Goal: Communication & Community: Participate in discussion

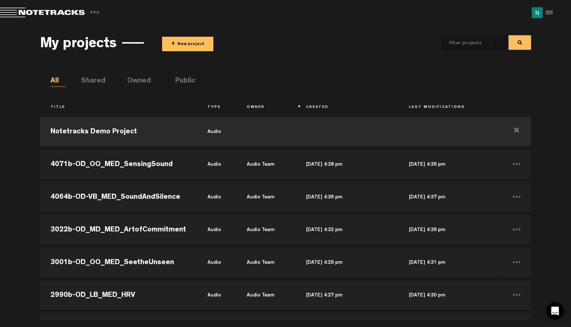
click at [182, 41] on button "+ New project" at bounding box center [187, 44] width 51 height 15
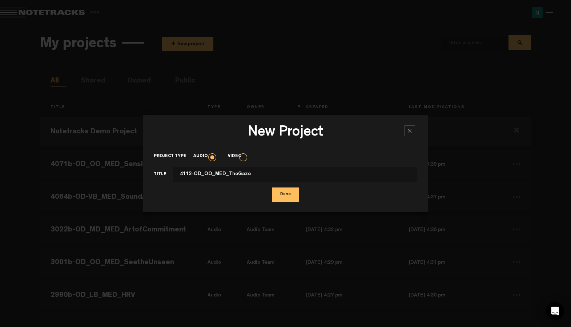
type input "4112-OD_OO_MED_TheGaze"
click at [289, 197] on button "Done" at bounding box center [285, 195] width 27 height 15
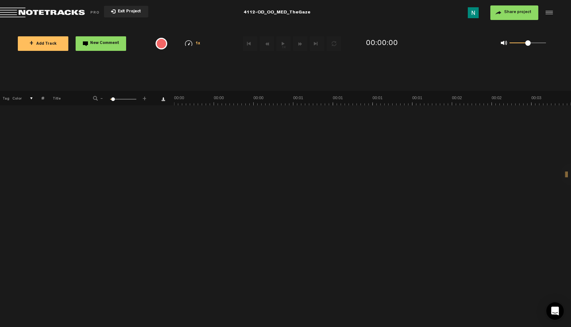
click at [520, 13] on span "Share project" at bounding box center [517, 12] width 27 height 4
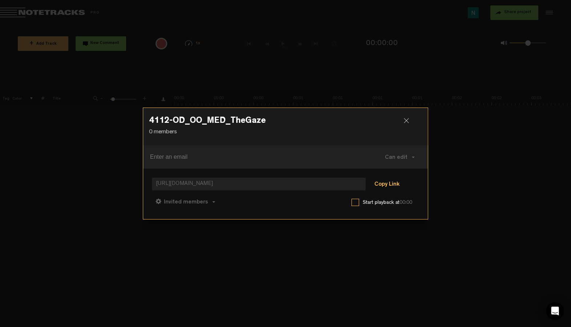
click at [386, 182] on button "Copy Link" at bounding box center [387, 184] width 40 height 15
click at [231, 194] on button "Can comment" at bounding box center [222, 201] width 52 height 17
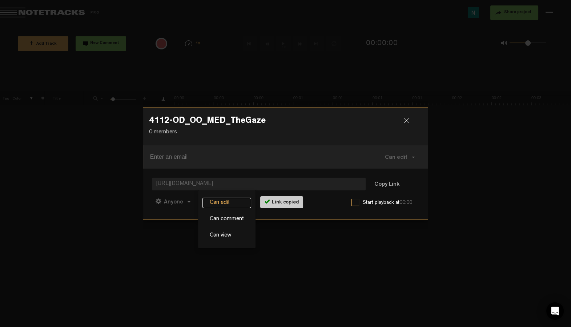
click at [226, 202] on link "Can edit" at bounding box center [226, 203] width 49 height 11
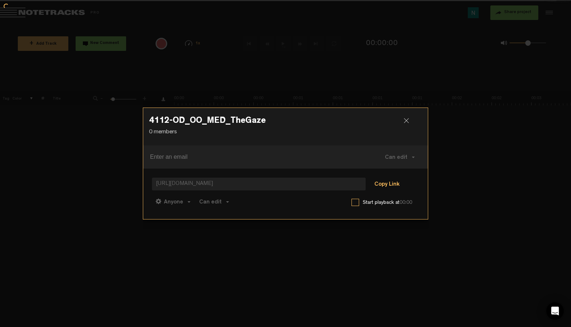
click at [382, 186] on button "Copy Link" at bounding box center [387, 184] width 40 height 15
click at [405, 117] on h3 "4112-OD_OO_MED_TheGaze" at bounding box center [285, 123] width 273 height 12
click at [406, 119] on div at bounding box center [409, 123] width 11 height 11
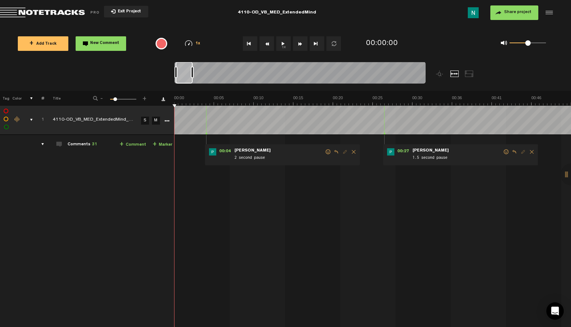
click at [194, 69] on div at bounding box center [192, 73] width 3 height 12
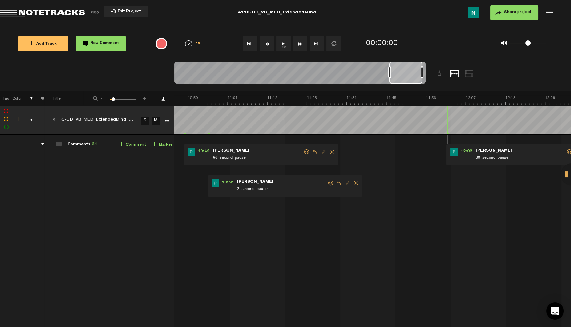
scroll to position [0, 2405]
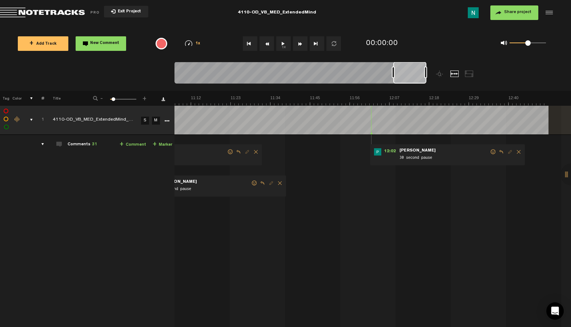
drag, startPoint x: 189, startPoint y: 83, endPoint x: 418, endPoint y: 81, distance: 228.7
click at [418, 81] on div at bounding box center [409, 73] width 33 height 22
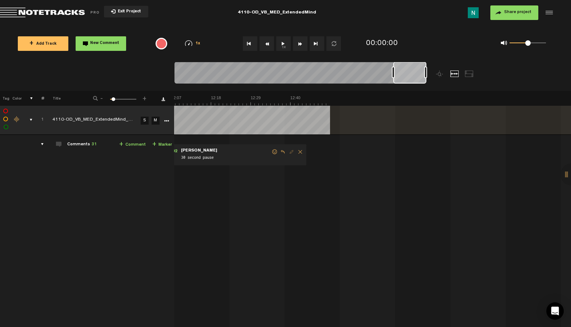
scroll to position [0, 2448]
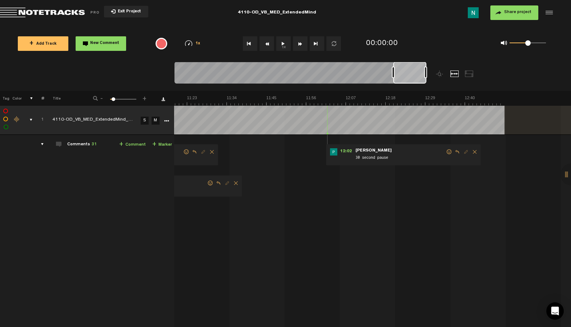
click at [434, 17] on div "Share project Save project" at bounding box center [461, 12] width 185 height 15
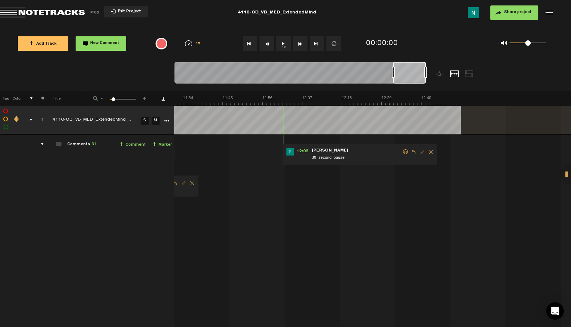
scroll to position [0, 2536]
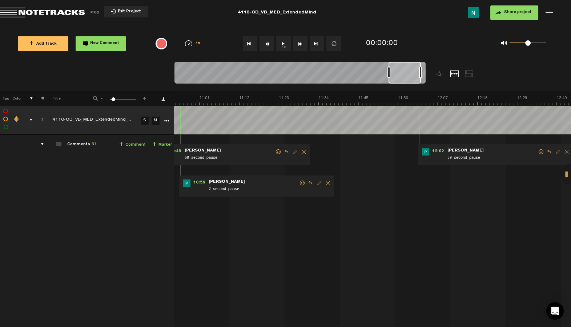
drag, startPoint x: 410, startPoint y: 76, endPoint x: 407, endPoint y: 79, distance: 4.7
click at [407, 79] on div at bounding box center [405, 73] width 32 height 22
click at [533, 152] on span at bounding box center [536, 151] width 7 height 5
drag, startPoint x: 530, startPoint y: 150, endPoint x: 519, endPoint y: 158, distance: 14.1
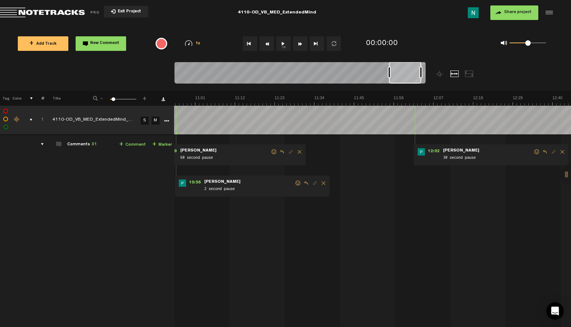
click at [533, 150] on span at bounding box center [536, 151] width 7 height 5
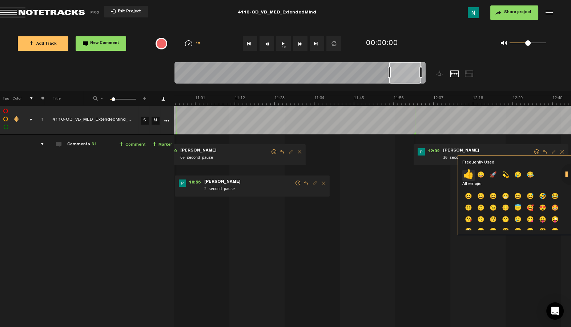
click at [470, 176] on p "👍" at bounding box center [468, 176] width 12 height 12
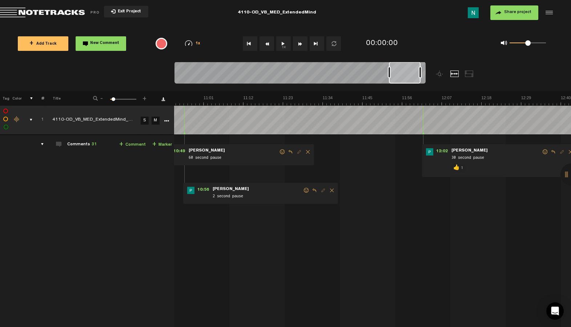
scroll to position [0, 2372]
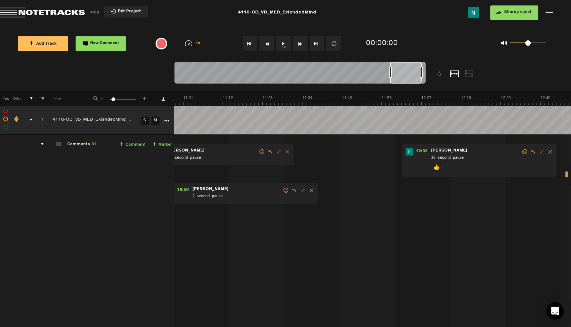
click at [407, 77] on div at bounding box center [406, 73] width 32 height 22
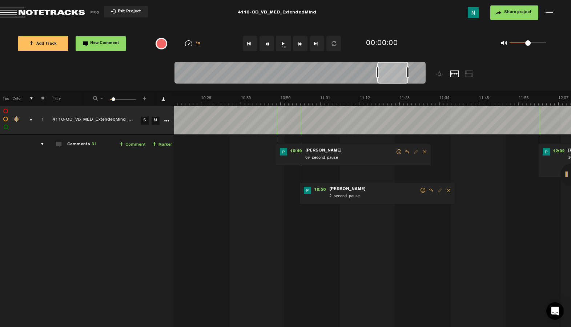
scroll to position [0, 2232]
drag, startPoint x: 406, startPoint y: 80, endPoint x: 377, endPoint y: 142, distance: 68.9
click at [394, 85] on div at bounding box center [300, 74] width 251 height 24
click at [423, 192] on span at bounding box center [426, 190] width 7 height 5
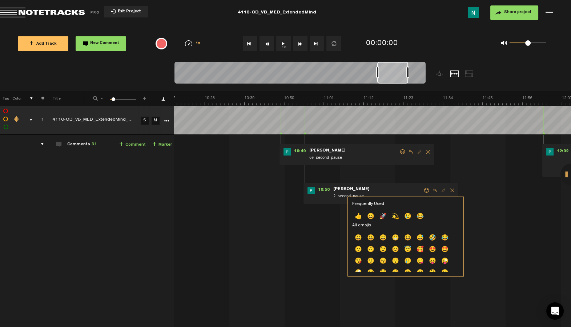
drag, startPoint x: 359, startPoint y: 217, endPoint x: 371, endPoint y: 140, distance: 77.3
click at [359, 217] on p "👍" at bounding box center [358, 217] width 12 height 12
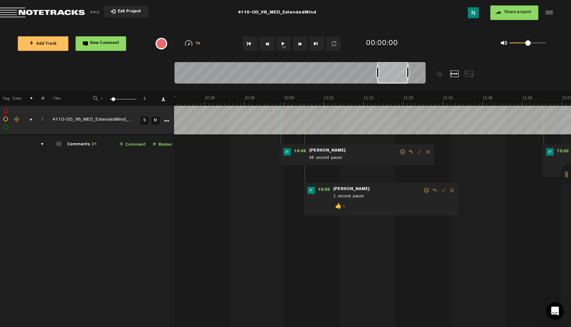
drag, startPoint x: 399, startPoint y: 152, endPoint x: 365, endPoint y: 163, distance: 35.6
click at [399, 152] on span at bounding box center [402, 151] width 7 height 5
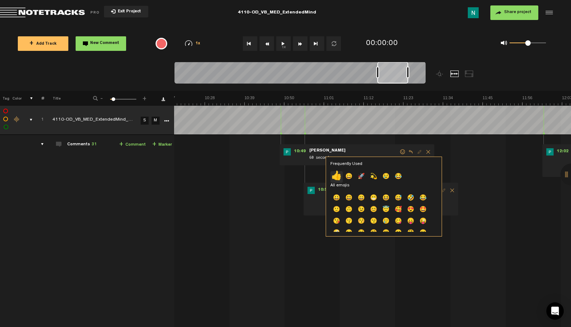
click at [337, 179] on p "👍" at bounding box center [336, 177] width 12 height 12
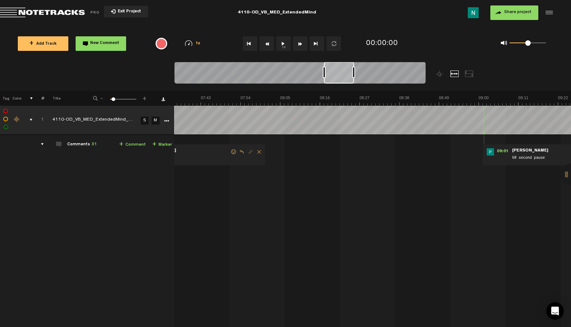
scroll to position [0, 1717]
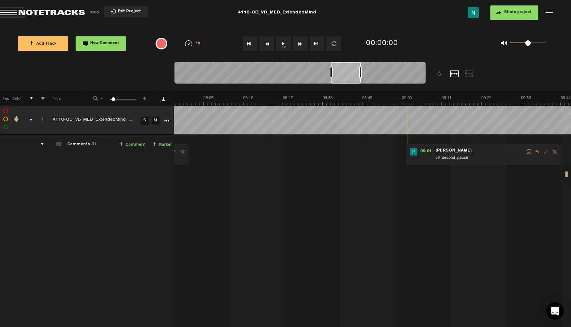
drag, startPoint x: 387, startPoint y: 80, endPoint x: 345, endPoint y: 88, distance: 42.6
click at [345, 88] on div at bounding box center [332, 76] width 314 height 29
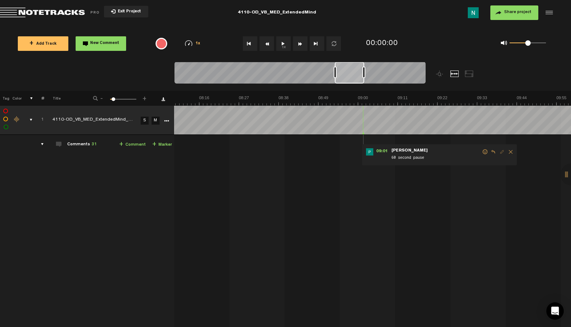
scroll to position [0, 1757]
drag, startPoint x: 348, startPoint y: 81, endPoint x: 352, endPoint y: 83, distance: 3.9
click at [352, 83] on div at bounding box center [348, 73] width 29 height 22
click at [486, 153] on span at bounding box center [489, 151] width 7 height 5
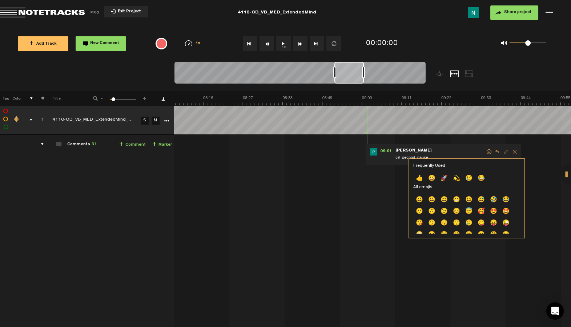
drag, startPoint x: 418, startPoint y: 181, endPoint x: 405, endPoint y: 164, distance: 21.0
click at [418, 181] on p "👍" at bounding box center [419, 179] width 12 height 12
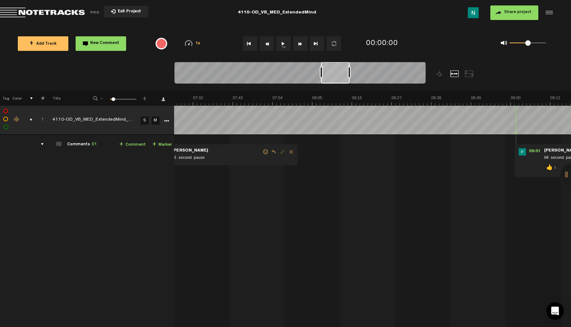
scroll to position [0, 1596]
drag, startPoint x: 349, startPoint y: 76, endPoint x: 339, endPoint y: 79, distance: 10.2
click at [339, 79] on div at bounding box center [334, 73] width 29 height 22
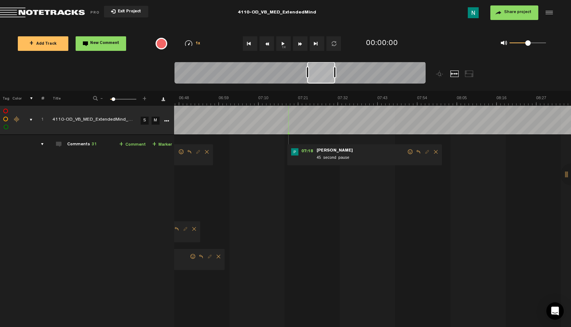
scroll to position [0, 1452]
drag, startPoint x: 356, startPoint y: 80, endPoint x: 323, endPoint y: 89, distance: 33.8
click at [323, 89] on div at bounding box center [332, 76] width 314 height 29
click at [419, 152] on span at bounding box center [422, 151] width 7 height 5
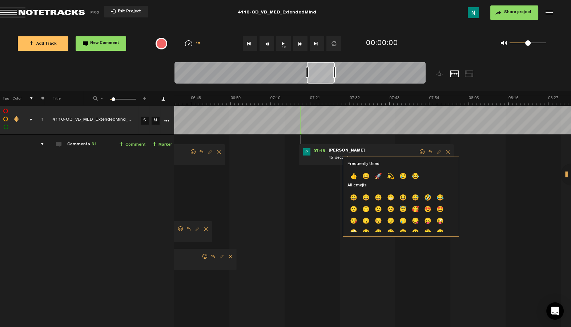
drag, startPoint x: 355, startPoint y: 174, endPoint x: 344, endPoint y: 156, distance: 20.9
click at [354, 173] on p "👍" at bounding box center [354, 177] width 12 height 12
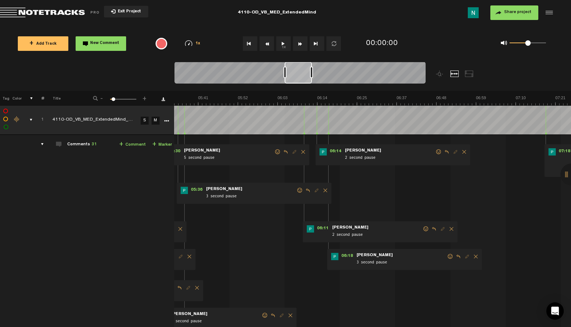
scroll to position [0, 1202]
drag, startPoint x: 316, startPoint y: 84, endPoint x: 303, endPoint y: 91, distance: 15.3
click at [303, 25] on div "Loading... 100% + Add Track New Comment 1x 0.25x 0.5x 0.75x 1x 1.25x 1.5x 1.75x…" at bounding box center [285, 25] width 571 height 0
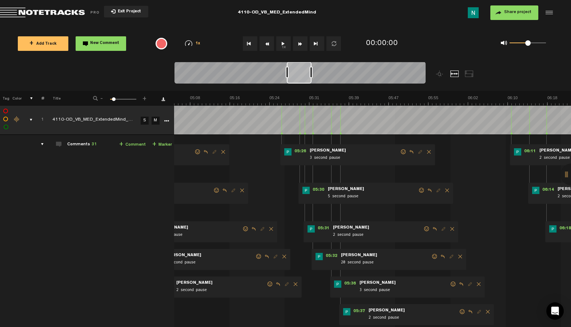
scroll to position [0, 1775]
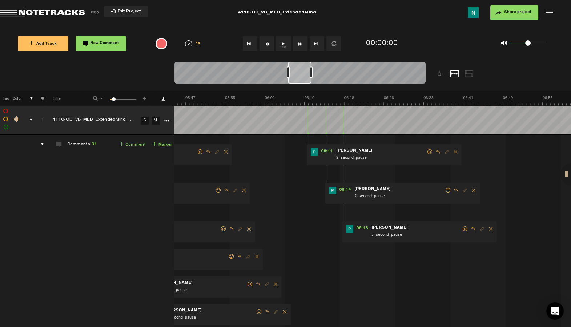
drag, startPoint x: 284, startPoint y: 70, endPoint x: 287, endPoint y: 70, distance: 3.7
click at [287, 70] on div at bounding box center [288, 73] width 3 height 12
drag, startPoint x: 311, startPoint y: 74, endPoint x: 302, endPoint y: 77, distance: 9.5
click at [306, 76] on div at bounding box center [307, 73] width 3 height 12
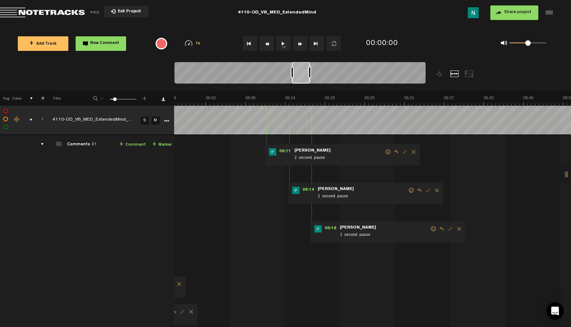
scroll to position [0, 2390]
drag, startPoint x: 300, startPoint y: 79, endPoint x: 304, endPoint y: 79, distance: 4.0
click at [304, 79] on div at bounding box center [301, 73] width 18 height 22
click at [430, 228] on span at bounding box center [433, 228] width 7 height 5
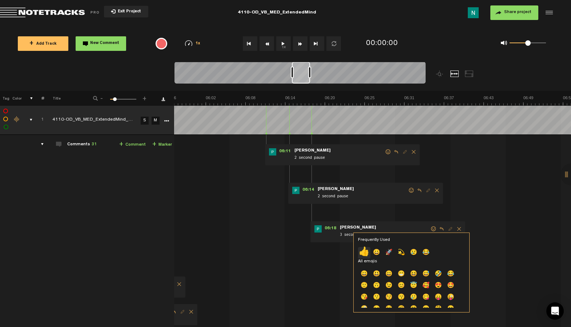
click at [365, 249] on p "👍" at bounding box center [364, 253] width 12 height 12
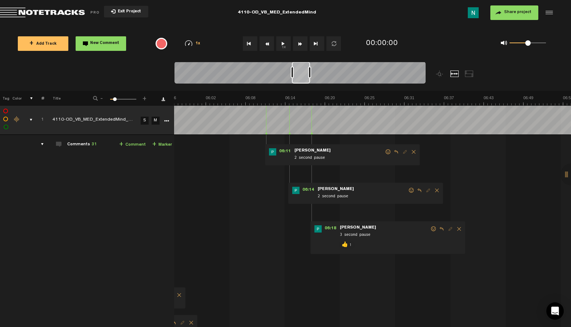
drag, startPoint x: 404, startPoint y: 189, endPoint x: 392, endPoint y: 192, distance: 12.4
click at [408, 189] on span at bounding box center [411, 190] width 7 height 5
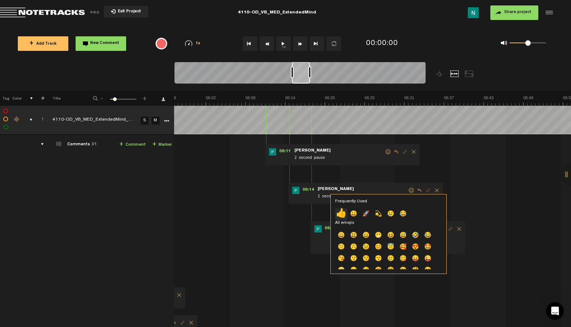
click at [337, 215] on p "👍" at bounding box center [341, 215] width 12 height 12
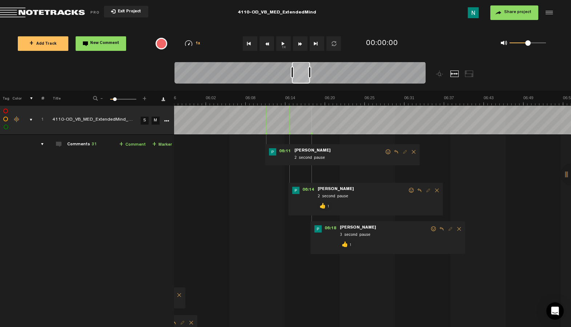
drag, startPoint x: 382, startPoint y: 152, endPoint x: 378, endPoint y: 154, distance: 4.2
click at [385, 152] on span at bounding box center [388, 151] width 7 height 5
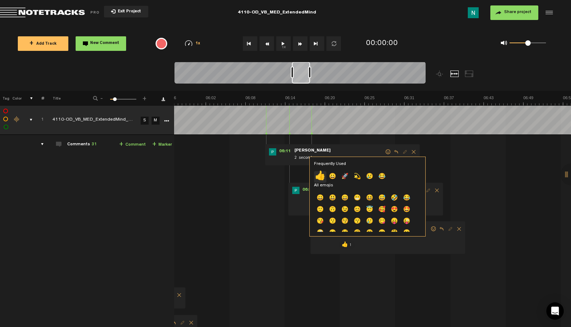
click at [320, 175] on p "👍" at bounding box center [320, 177] width 12 height 12
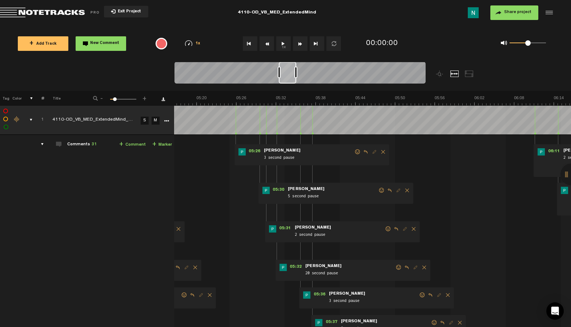
scroll to position [0, 2114]
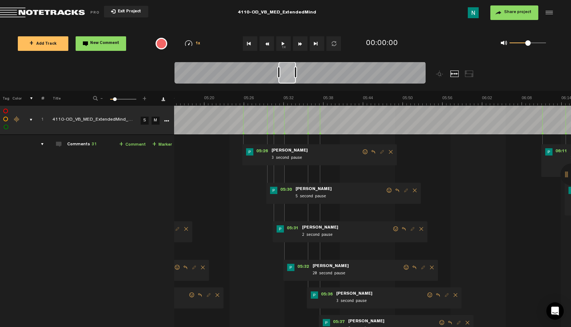
drag, startPoint x: 302, startPoint y: 77, endPoint x: 290, endPoint y: 83, distance: 12.8
click at [290, 83] on div at bounding box center [286, 73] width 17 height 22
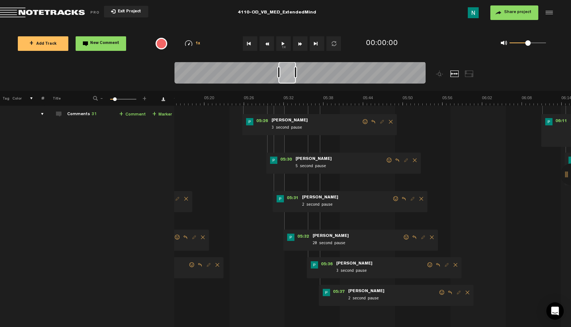
scroll to position [30, 3]
drag, startPoint x: 440, startPoint y: 292, endPoint x: 420, endPoint y: 300, distance: 21.3
click at [440, 292] on span at bounding box center [441, 292] width 7 height 5
click at [441, 290] on span at bounding box center [441, 292] width 7 height 5
click at [376, 314] on p "👍" at bounding box center [379, 316] width 12 height 12
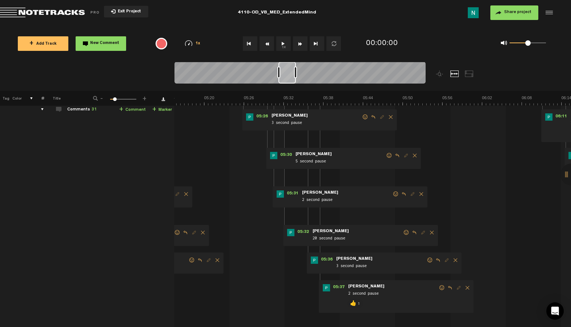
scroll to position [38, 3]
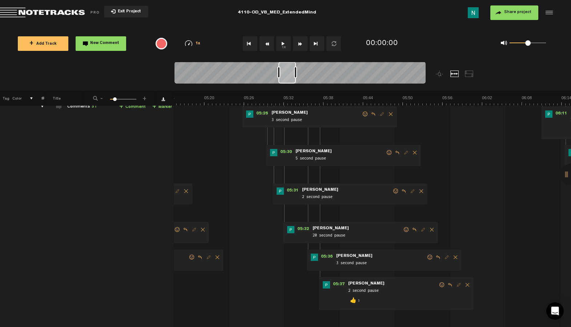
click at [425, 254] on div "05:36 - • Patrick Foley: "3 second pause" Patrick Foley 3 second pause" at bounding box center [384, 260] width 155 height 21
click at [426, 256] on span at bounding box center [429, 257] width 7 height 5
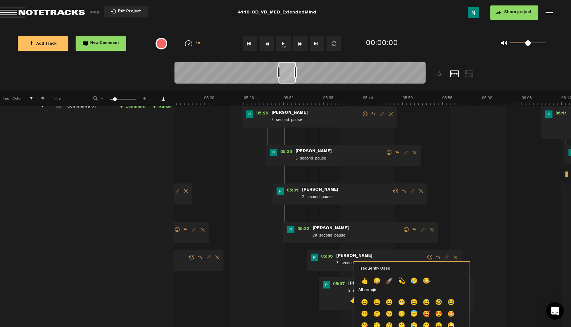
click at [365, 279] on p "👍" at bounding box center [364, 282] width 12 height 12
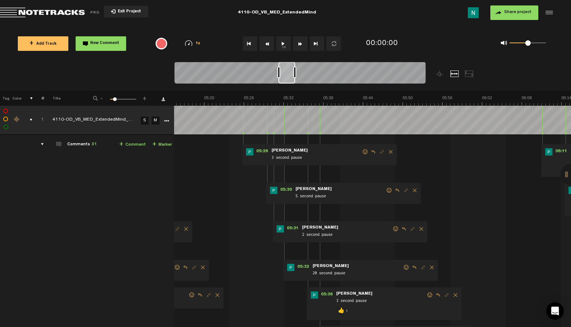
scroll to position [0, 2114]
drag, startPoint x: 290, startPoint y: 79, endPoint x: 287, endPoint y: 83, distance: 4.9
click at [287, 83] on div at bounding box center [286, 73] width 17 height 22
click at [403, 270] on span at bounding box center [406, 267] width 7 height 5
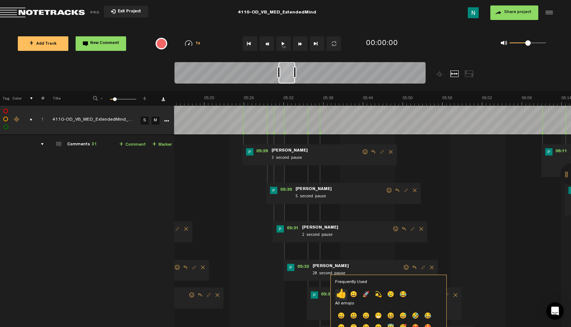
click at [339, 293] on p "👍" at bounding box center [341, 295] width 12 height 12
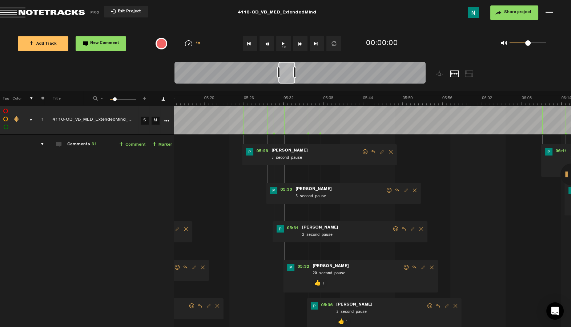
drag, startPoint x: 393, startPoint y: 228, endPoint x: 377, endPoint y: 233, distance: 16.0
click at [393, 228] on span at bounding box center [395, 228] width 7 height 5
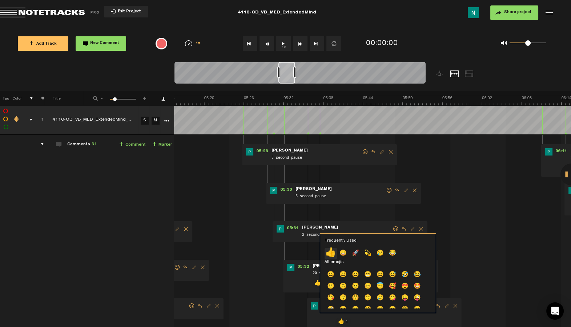
click at [332, 256] on p "👍" at bounding box center [331, 254] width 12 height 12
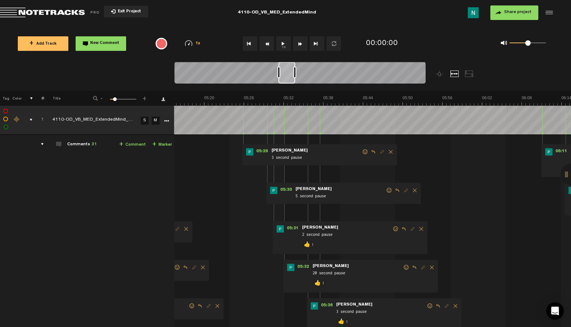
click at [386, 189] on span at bounding box center [389, 190] width 7 height 5
drag, startPoint x: 385, startPoint y: 190, endPoint x: 353, endPoint y: 195, distance: 32.0
click at [386, 190] on span at bounding box center [389, 190] width 7 height 5
drag, startPoint x: 383, startPoint y: 190, endPoint x: 370, endPoint y: 194, distance: 13.3
click at [386, 191] on span at bounding box center [389, 190] width 7 height 5
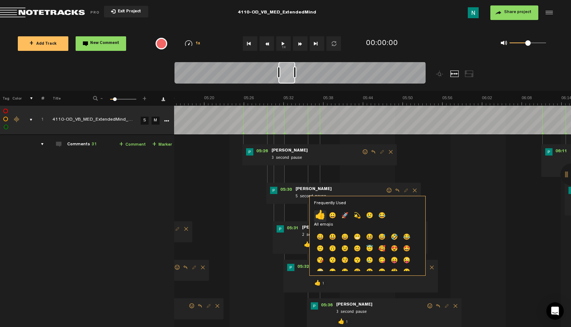
click at [316, 216] on p "👍" at bounding box center [320, 216] width 12 height 12
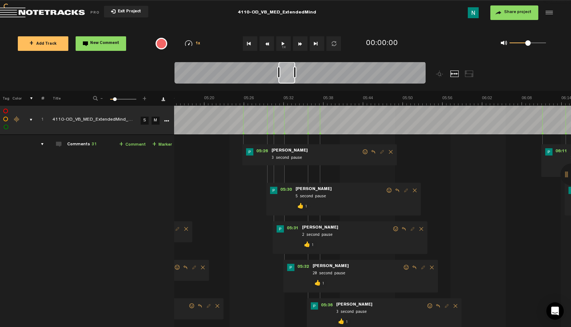
click at [362, 151] on span at bounding box center [365, 151] width 7 height 5
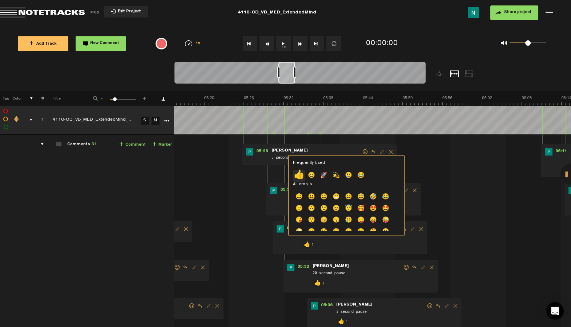
click at [301, 175] on p "👍" at bounding box center [299, 176] width 12 height 12
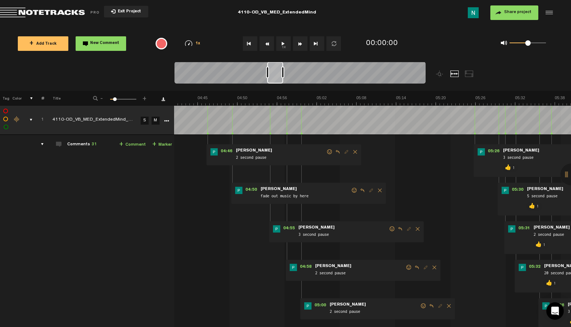
drag, startPoint x: 284, startPoint y: 83, endPoint x: 274, endPoint y: 85, distance: 10.0
click at [274, 85] on div at bounding box center [300, 74] width 251 height 24
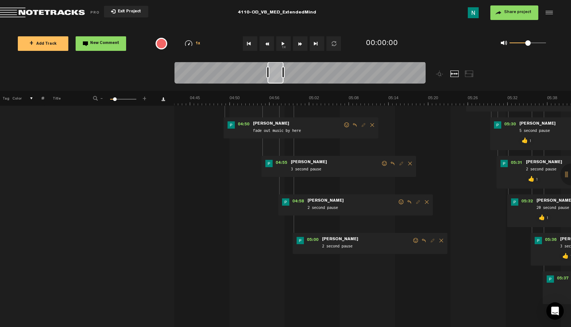
scroll to position [59, 4]
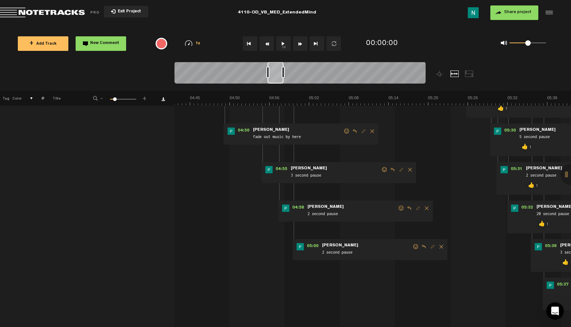
click at [412, 246] on span at bounding box center [415, 246] width 7 height 5
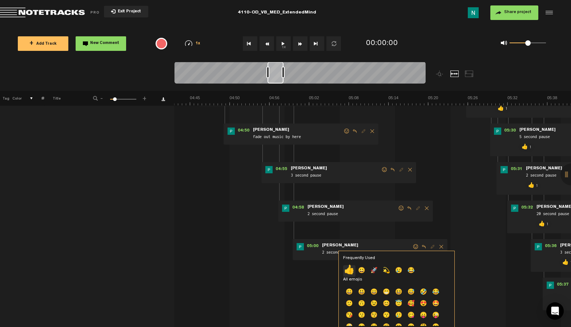
click at [349, 269] on p "👍" at bounding box center [349, 271] width 12 height 12
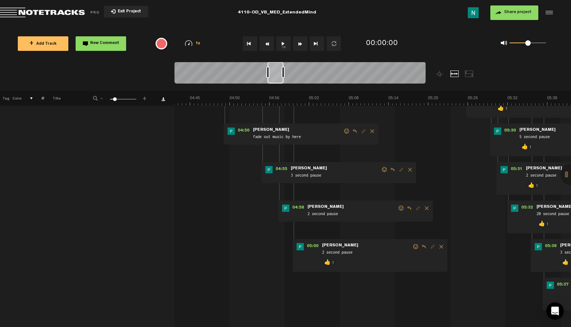
click at [398, 208] on span at bounding box center [401, 208] width 7 height 5
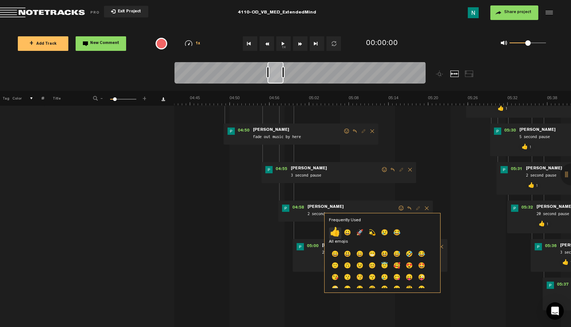
click at [337, 233] on p "👍" at bounding box center [335, 234] width 12 height 12
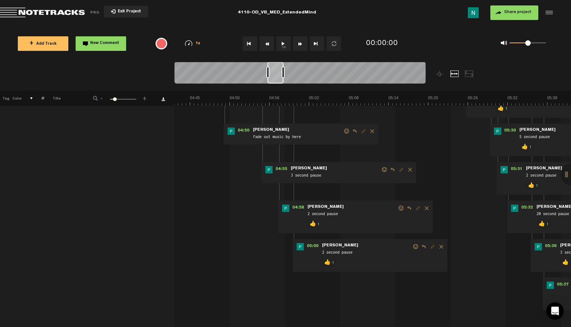
click at [381, 168] on span at bounding box center [384, 169] width 7 height 5
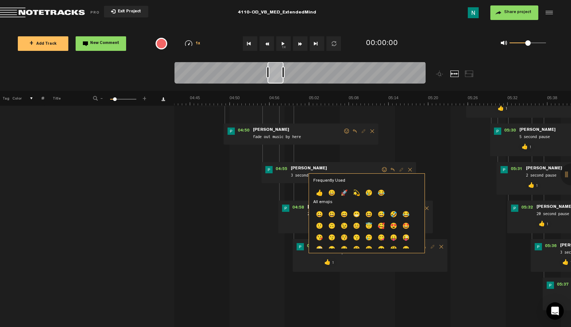
drag, startPoint x: 317, startPoint y: 192, endPoint x: 312, endPoint y: 189, distance: 5.1
click at [317, 192] on p "👍" at bounding box center [319, 194] width 12 height 12
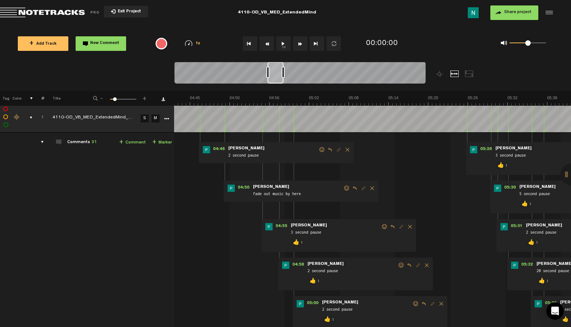
scroll to position [0, 4]
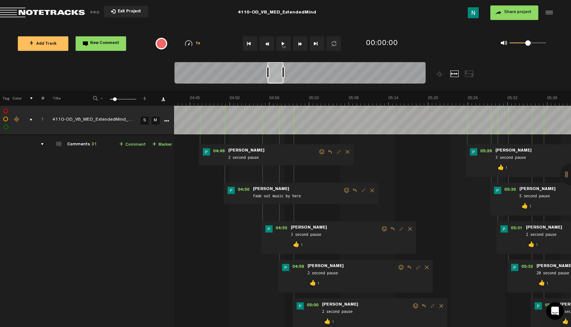
click at [344, 191] on span at bounding box center [346, 190] width 7 height 5
click at [343, 190] on span at bounding box center [346, 190] width 7 height 5
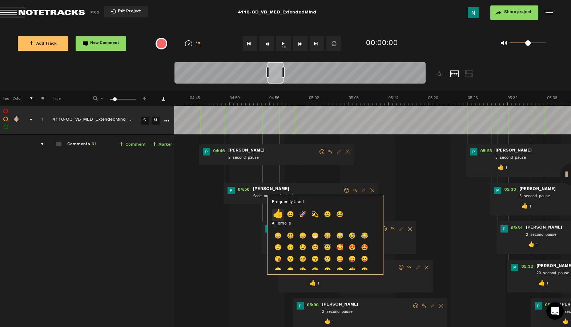
click at [282, 212] on p "👍" at bounding box center [278, 215] width 12 height 12
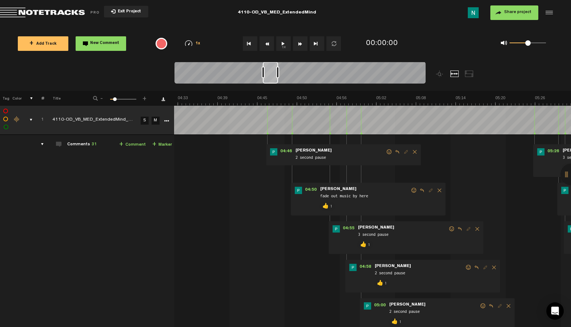
scroll to position [0, 1725]
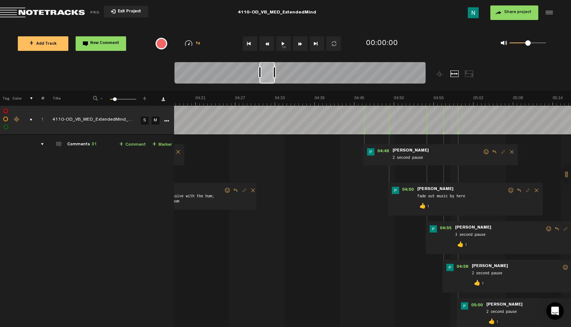
drag, startPoint x: 281, startPoint y: 82, endPoint x: 273, endPoint y: 86, distance: 8.9
click at [273, 86] on div at bounding box center [300, 74] width 251 height 24
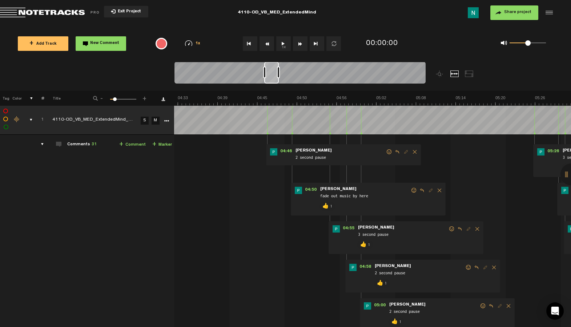
scroll to position [0, 1837]
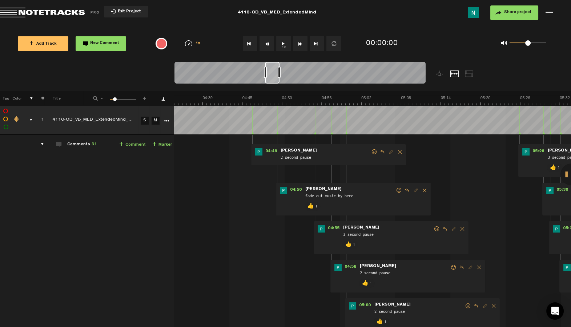
drag, startPoint x: 267, startPoint y: 80, endPoint x: 273, endPoint y: 80, distance: 5.5
click at [273, 80] on div at bounding box center [272, 73] width 15 height 22
click at [371, 153] on span at bounding box center [374, 151] width 7 height 5
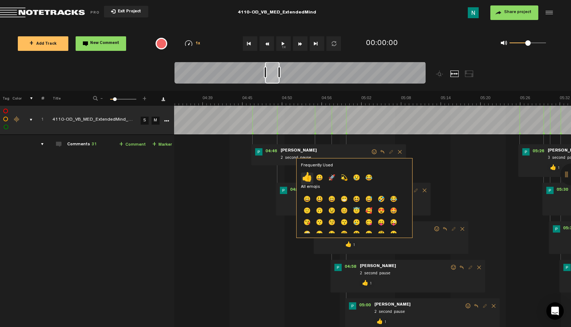
click at [310, 175] on p "👍" at bounding box center [307, 179] width 12 height 12
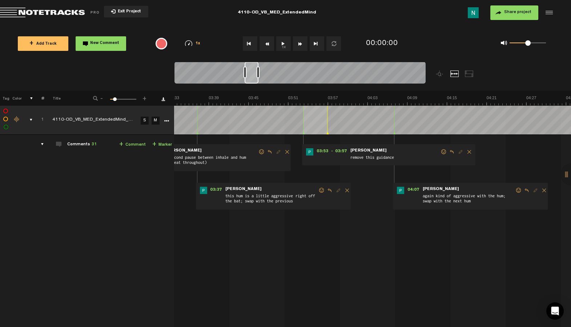
scroll to position [0, 1396]
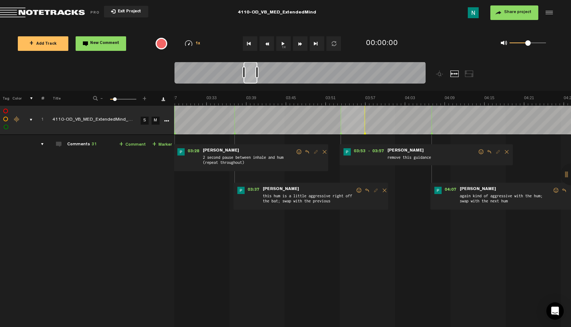
drag, startPoint x: 272, startPoint y: 80, endPoint x: 250, endPoint y: 91, distance: 23.7
click at [250, 91] on div at bounding box center [332, 76] width 314 height 29
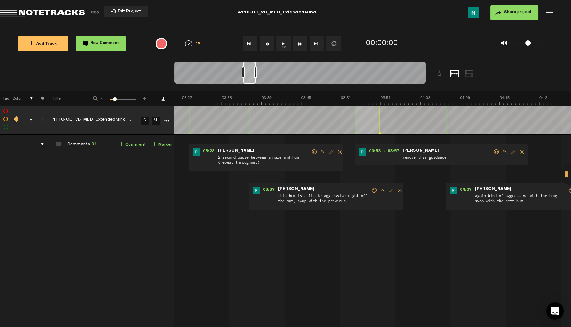
scroll to position [0, 1367]
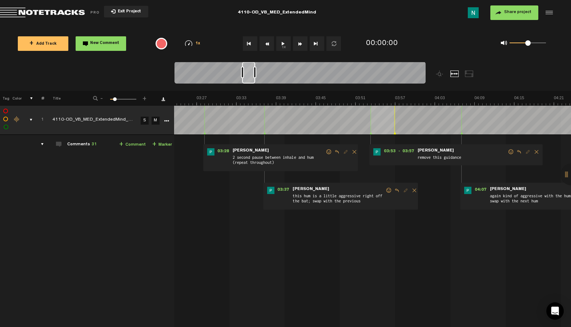
drag, startPoint x: 250, startPoint y: 78, endPoint x: 247, endPoint y: 82, distance: 5.2
click at [249, 79] on div at bounding box center [248, 73] width 13 height 22
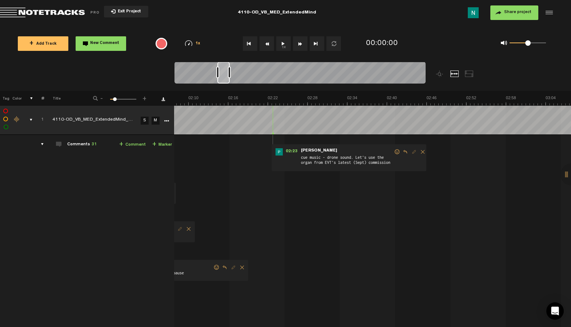
scroll to position [0, 859]
drag, startPoint x: 247, startPoint y: 81, endPoint x: 222, endPoint y: 103, distance: 32.7
click at [222, 25] on div "Loading... 100% + Add Track New Comment 1x 0.25x 0.5x 0.75x 1x 1.25x 1.5x 1.75x…" at bounding box center [285, 25] width 571 height 0
click at [394, 149] on div "02:23 - • Patrick Foley: "cue music - drone sound. Let's use the organ from EVT…" at bounding box center [349, 157] width 155 height 27
drag, startPoint x: 393, startPoint y: 151, endPoint x: 349, endPoint y: 196, distance: 63.0
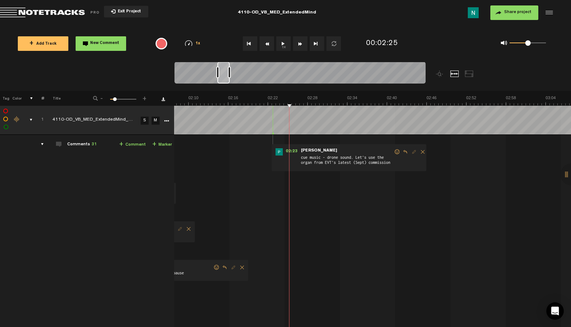
click at [394, 151] on span at bounding box center [397, 151] width 7 height 5
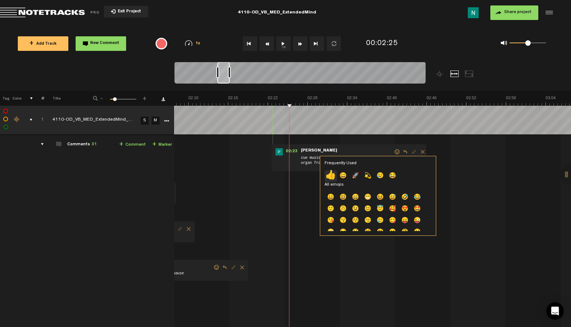
click at [332, 175] on p "👍" at bounding box center [331, 177] width 12 height 12
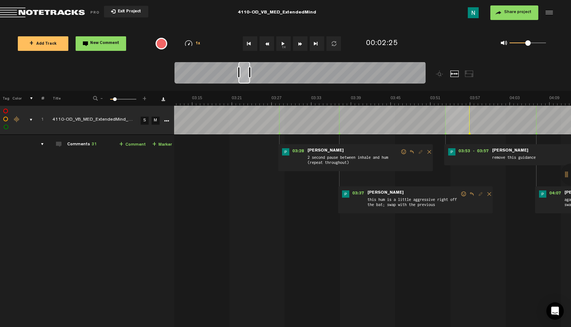
drag, startPoint x: 224, startPoint y: 83, endPoint x: 244, endPoint y: 85, distance: 20.5
click at [244, 83] on div at bounding box center [244, 73] width 12 height 22
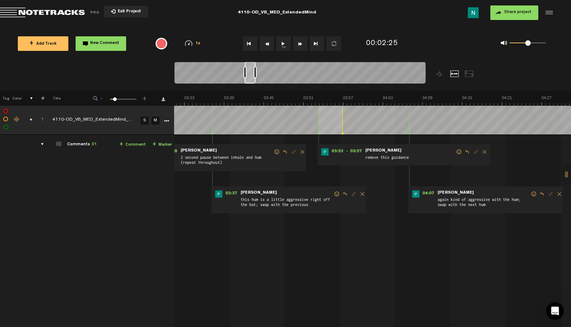
scroll to position [0, 1396]
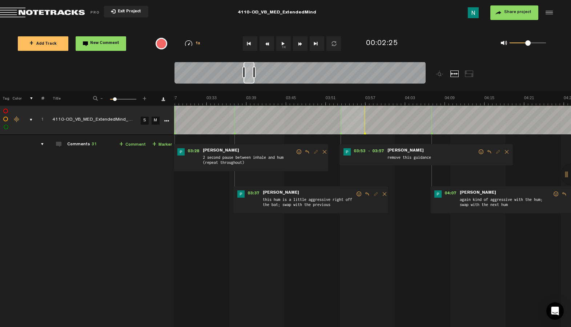
drag, startPoint x: 245, startPoint y: 83, endPoint x: 251, endPoint y: 83, distance: 5.8
click at [251, 83] on div at bounding box center [249, 73] width 11 height 22
click at [356, 194] on span at bounding box center [359, 194] width 7 height 5
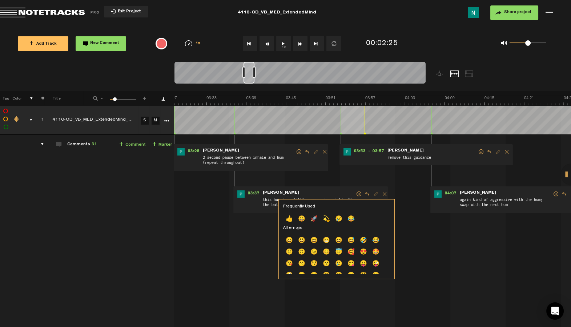
drag, startPoint x: 287, startPoint y: 218, endPoint x: 331, endPoint y: 208, distance: 45.2
click at [287, 218] on p "👍" at bounding box center [289, 220] width 12 height 12
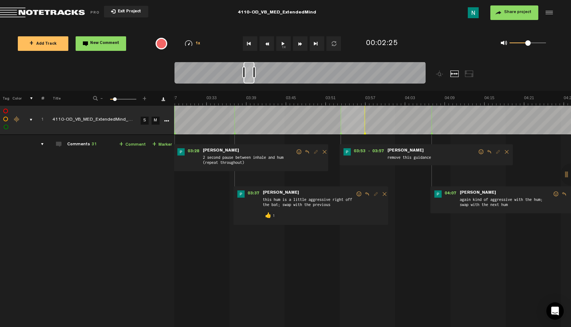
click at [553, 192] on span at bounding box center [556, 194] width 7 height 5
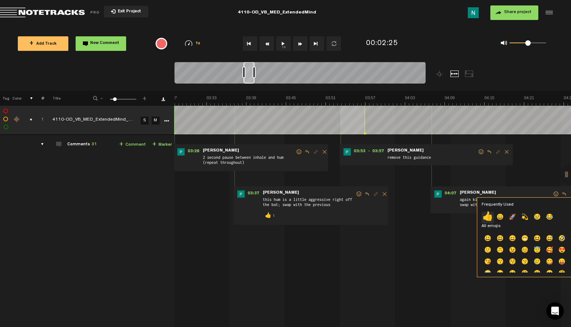
click at [488, 220] on p "👍" at bounding box center [488, 218] width 12 height 12
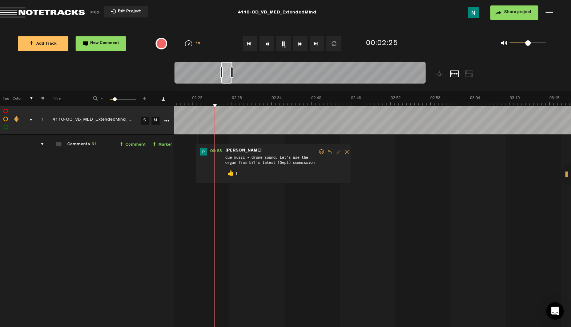
scroll to position [0, 934]
click at [352, 152] on td "1 4110-OD_VB_MED_ExtendedMind_Mix_v1 S M 4110-OD_VB_MED_ExtendedMind_Mix_v1 by …" at bounding box center [372, 269] width 397 height 268
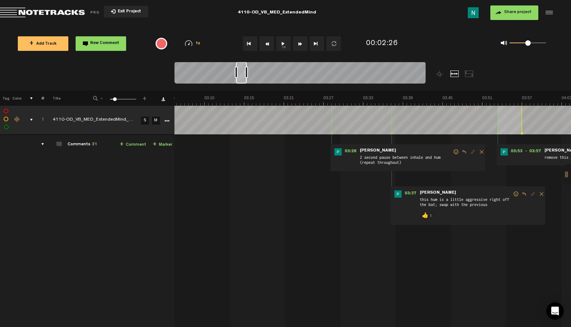
scroll to position [0, 1]
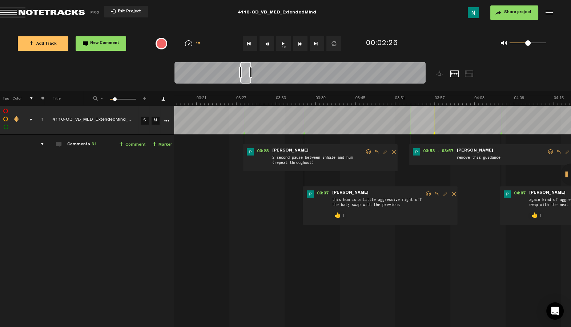
click at [365, 150] on span at bounding box center [368, 151] width 7 height 5
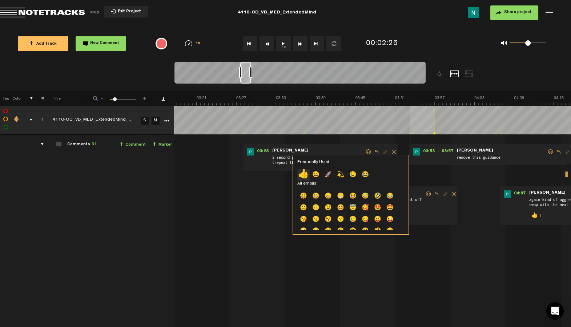
click at [306, 175] on p "👍" at bounding box center [303, 175] width 12 height 12
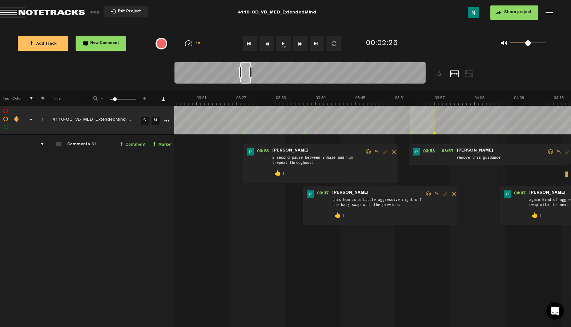
click at [429, 149] on span "03:53" at bounding box center [428, 151] width 17 height 7
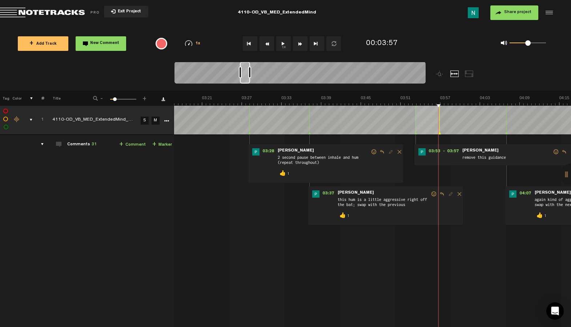
scroll to position [0, 1322]
click at [246, 82] on div at bounding box center [245, 73] width 10 height 22
drag, startPoint x: 554, startPoint y: 153, endPoint x: 516, endPoint y: 173, distance: 43.4
click at [554, 153] on span at bounding box center [556, 151] width 7 height 5
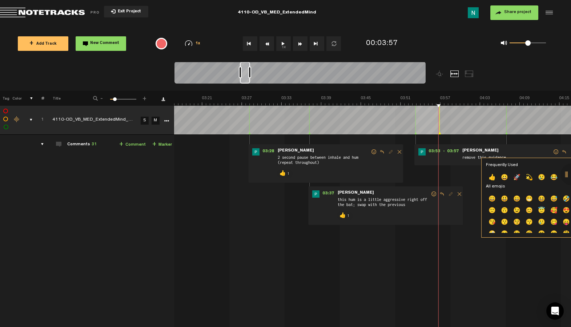
click at [496, 179] on p "👍" at bounding box center [492, 178] width 12 height 12
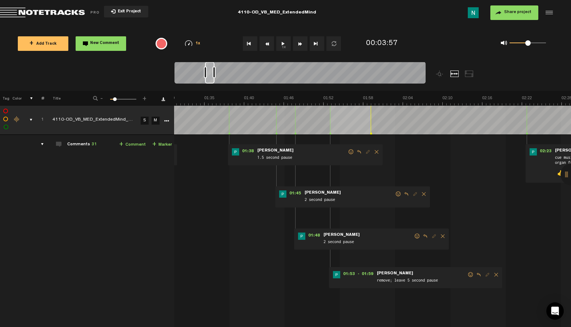
scroll to position [0, 605]
drag, startPoint x: 245, startPoint y: 82, endPoint x: 210, endPoint y: 91, distance: 35.3
click at [210, 25] on div "Loading... 100% + Add Track New Comment 1x 0.25x 0.5x 0.75x 1x 1.25x 1.5x 1.75x…" at bounding box center [285, 25] width 571 height 0
click at [472, 276] on span at bounding box center [470, 274] width 7 height 5
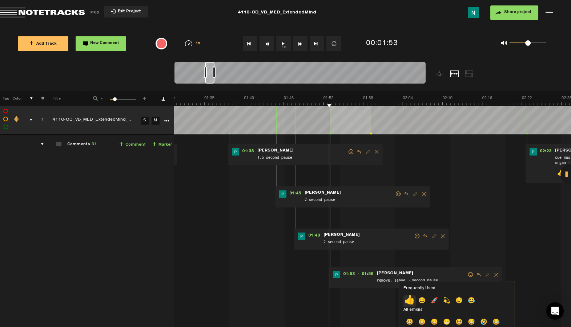
click at [405, 299] on p "👍" at bounding box center [410, 302] width 12 height 12
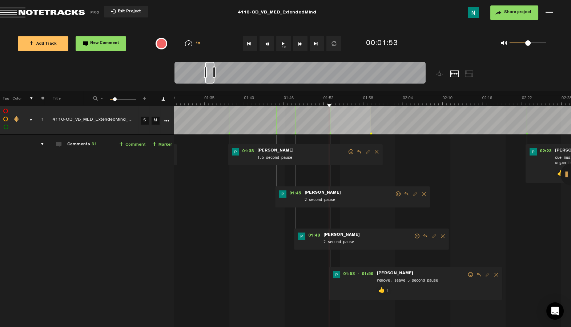
click at [416, 236] on span at bounding box center [417, 236] width 7 height 5
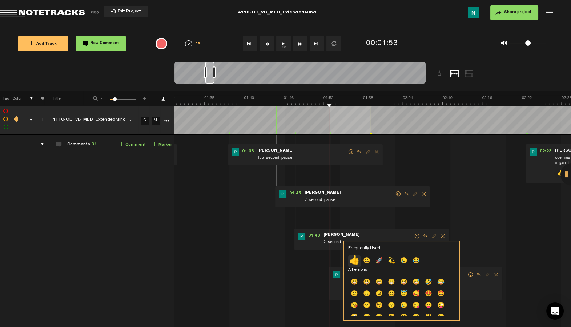
click at [356, 258] on p "👍" at bounding box center [354, 262] width 12 height 12
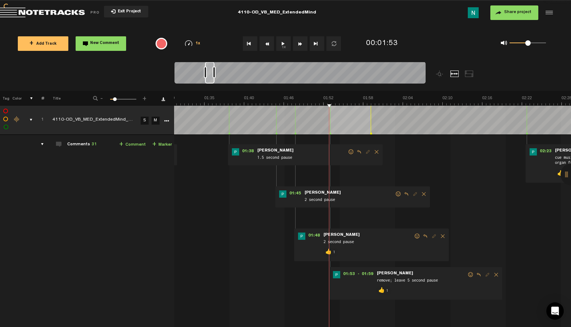
click at [397, 195] on span at bounding box center [398, 194] width 7 height 5
drag, startPoint x: 398, startPoint y: 193, endPoint x: 383, endPoint y: 197, distance: 15.2
click at [397, 193] on span at bounding box center [398, 194] width 7 height 5
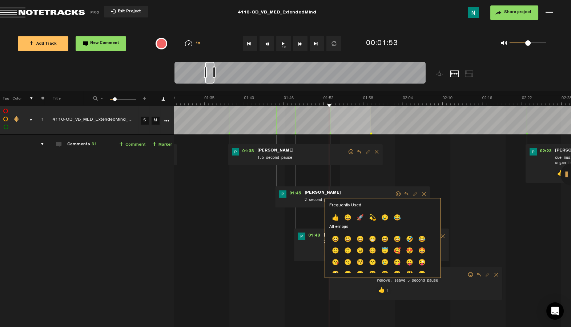
drag, startPoint x: 334, startPoint y: 217, endPoint x: 336, endPoint y: 172, distance: 44.4
click at [334, 217] on p "👍" at bounding box center [335, 219] width 12 height 12
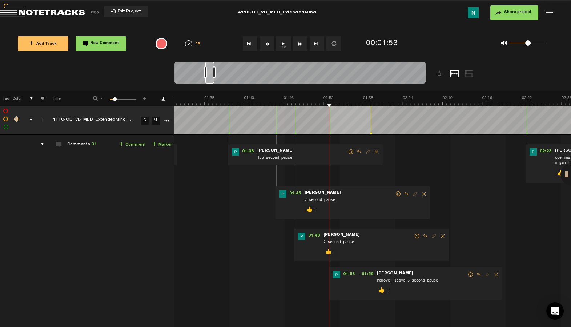
click at [351, 152] on span at bounding box center [351, 151] width 7 height 5
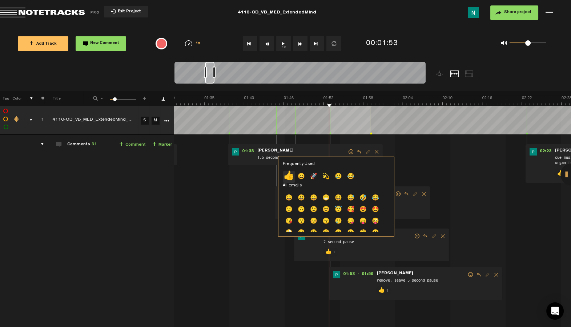
click at [288, 175] on p "👍" at bounding box center [289, 177] width 12 height 12
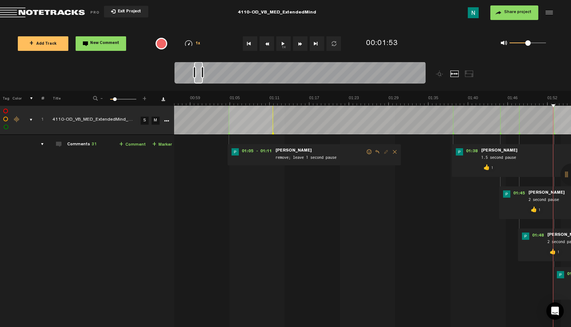
scroll to position [0, 351]
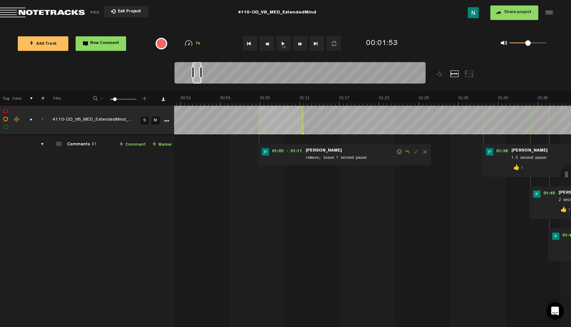
drag, startPoint x: 209, startPoint y: 80, endPoint x: 196, endPoint y: 83, distance: 13.2
click at [197, 83] on div at bounding box center [197, 73] width 9 height 22
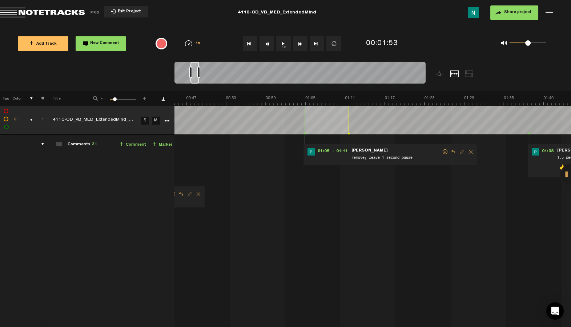
scroll to position [0, 0]
drag, startPoint x: 444, startPoint y: 152, endPoint x: 418, endPoint y: 165, distance: 28.3
click at [443, 152] on span at bounding box center [444, 151] width 7 height 5
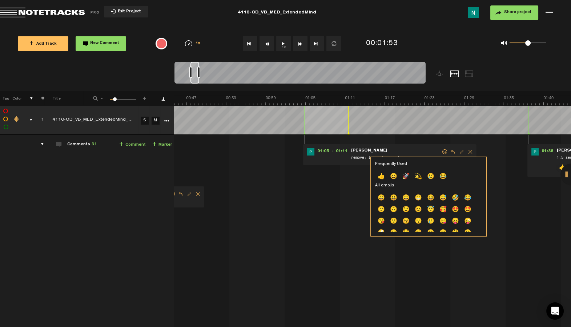
drag, startPoint x: 384, startPoint y: 176, endPoint x: 365, endPoint y: 180, distance: 19.7
click at [384, 176] on p "👍" at bounding box center [381, 177] width 12 height 12
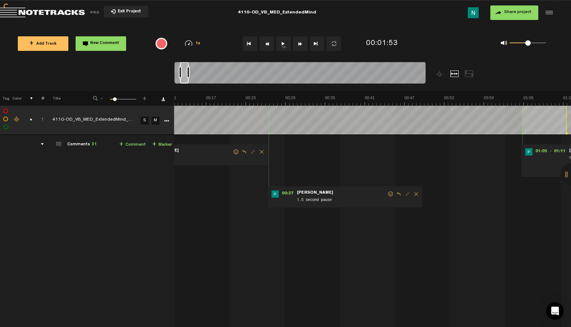
scroll to position [0, 0]
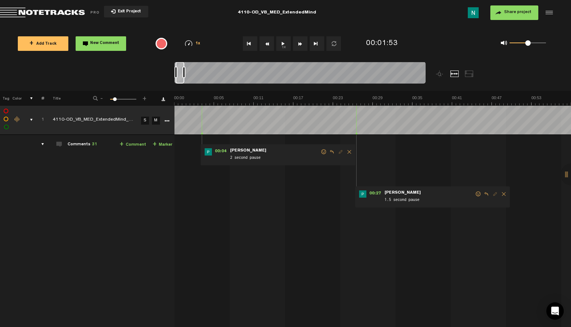
click at [479, 194] on span at bounding box center [478, 194] width 7 height 5
drag, startPoint x: 478, startPoint y: 194, endPoint x: 472, endPoint y: 195, distance: 6.3
click at [478, 194] on span at bounding box center [478, 194] width 7 height 5
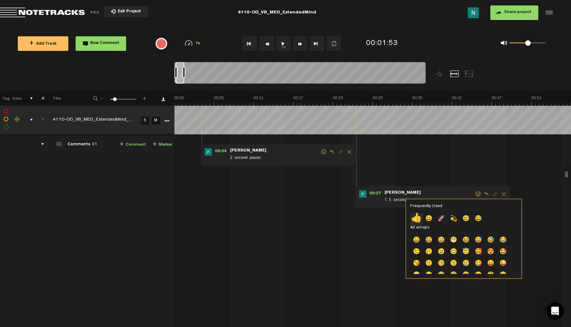
click at [417, 217] on p "👍" at bounding box center [416, 219] width 12 height 12
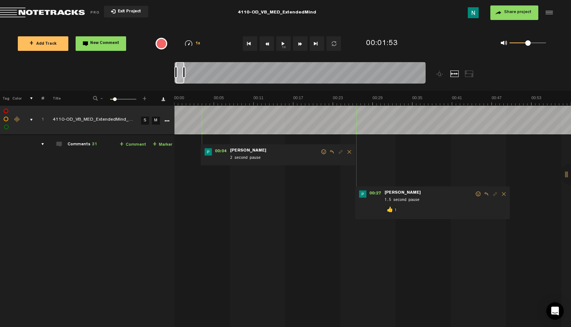
click at [321, 150] on span at bounding box center [323, 151] width 7 height 5
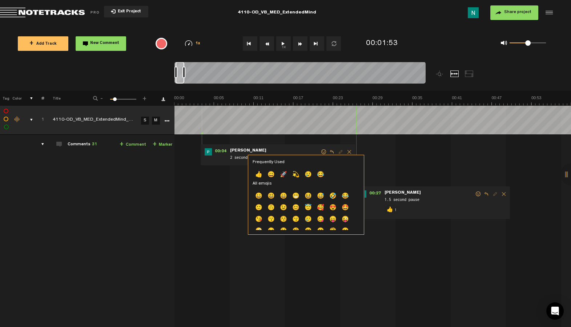
drag, startPoint x: 261, startPoint y: 171, endPoint x: 255, endPoint y: 172, distance: 6.6
click at [261, 171] on p "👍" at bounding box center [259, 175] width 12 height 12
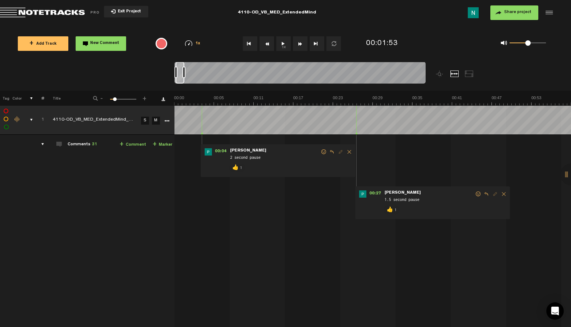
click at [31, 119] on div "comments, stamps & drawings" at bounding box center [28, 119] width 11 height 7
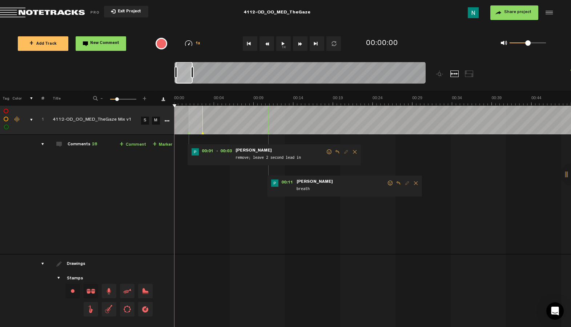
drag, startPoint x: 186, startPoint y: 73, endPoint x: 193, endPoint y: 74, distance: 7.4
click at [193, 73] on div at bounding box center [192, 73] width 3 height 12
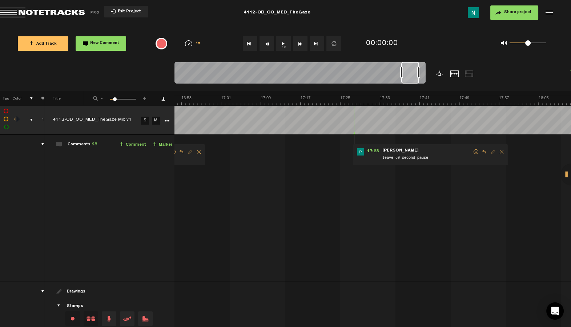
scroll to position [0, 5147]
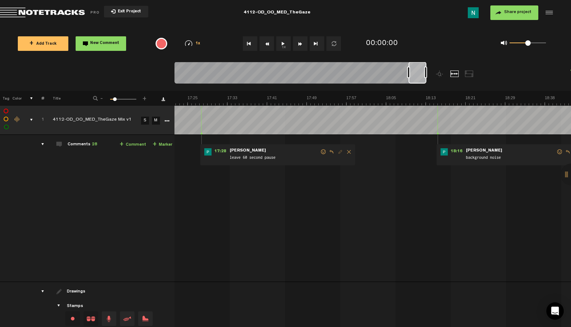
drag, startPoint x: 191, startPoint y: 80, endPoint x: 460, endPoint y: 75, distance: 269.4
click at [468, 68] on div at bounding box center [332, 76] width 314 height 29
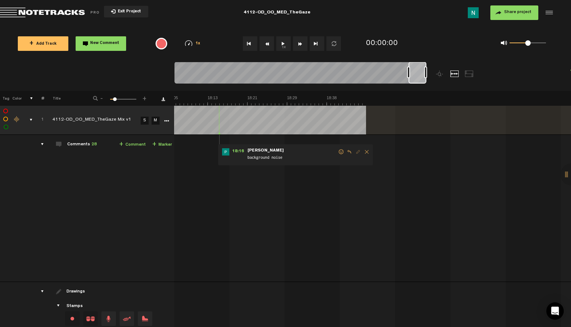
scroll to position [0, 2]
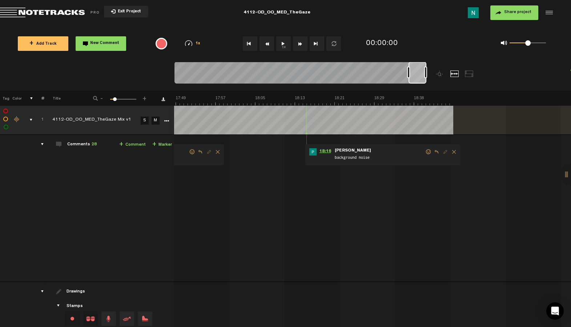
click at [325, 150] on span "18:16" at bounding box center [325, 151] width 17 height 7
click at [426, 152] on span at bounding box center [428, 151] width 7 height 5
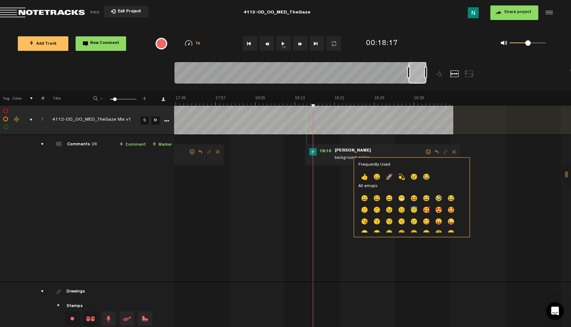
drag, startPoint x: 363, startPoint y: 174, endPoint x: 374, endPoint y: 156, distance: 21.0
click at [363, 173] on p "👍" at bounding box center [364, 178] width 12 height 12
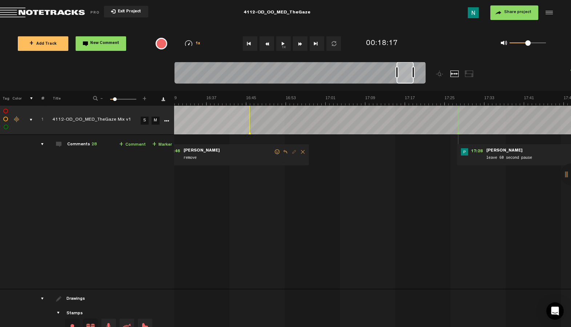
drag, startPoint x: 419, startPoint y: 78, endPoint x: 407, endPoint y: 81, distance: 12.9
click at [408, 81] on div at bounding box center [405, 73] width 17 height 22
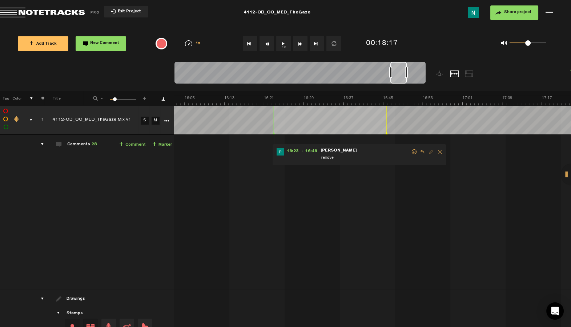
scroll to position [0, 4745]
click at [402, 84] on div at bounding box center [300, 74] width 251 height 24
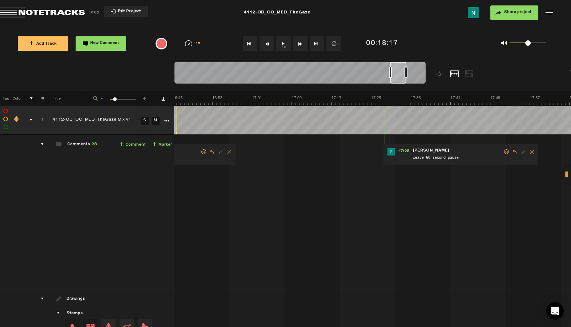
scroll to position [0, 5]
click at [504, 152] on span at bounding box center [506, 151] width 7 height 5
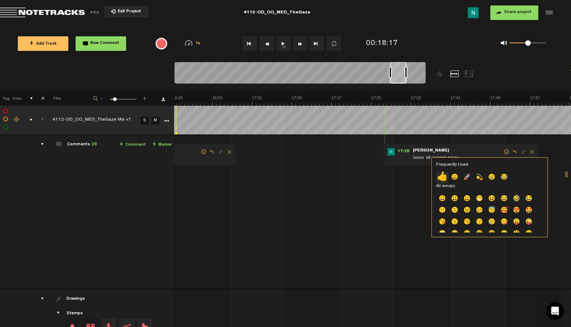
click at [442, 176] on p "👍" at bounding box center [442, 178] width 12 height 12
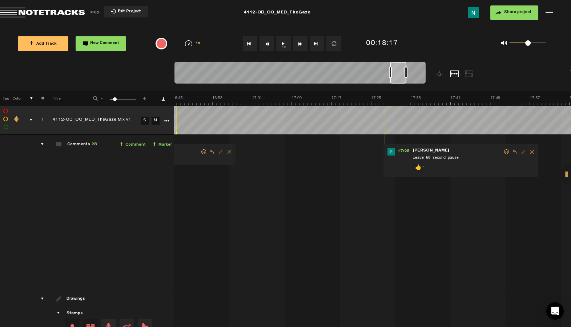
click at [200, 153] on span at bounding box center [203, 151] width 7 height 5
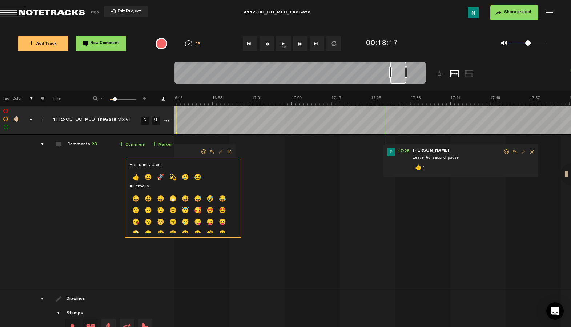
drag, startPoint x: 137, startPoint y: 179, endPoint x: 256, endPoint y: 147, distance: 122.3
click at [139, 178] on p "👍" at bounding box center [136, 178] width 12 height 12
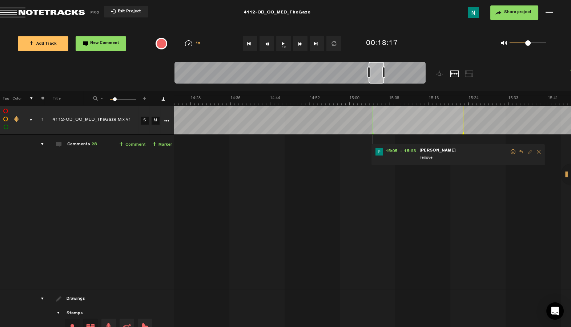
scroll to position [0, 4247]
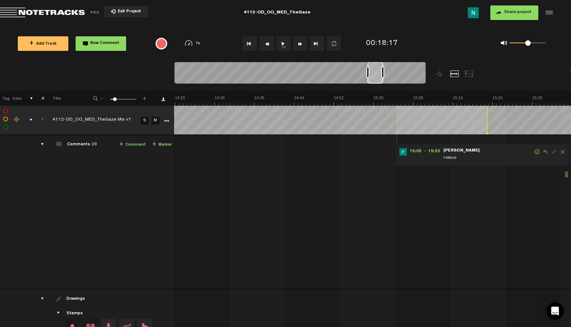
drag, startPoint x: 398, startPoint y: 84, endPoint x: 376, endPoint y: 92, distance: 23.4
click at [376, 25] on div "Loading... 100% + Add Track New Comment 1x 0.25x 0.5x 0.75x 1x 1.25x 1.5x 1.75x…" at bounding box center [285, 25] width 571 height 0
click at [536, 153] on div "15:05 - 15:23 • Patrick Foley: "remove" Patrick Foley remove" at bounding box center [482, 154] width 173 height 21
click at [534, 152] on span at bounding box center [537, 151] width 7 height 5
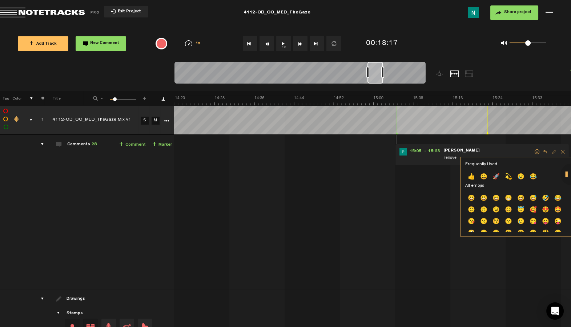
click at [474, 179] on p "👍" at bounding box center [471, 178] width 12 height 12
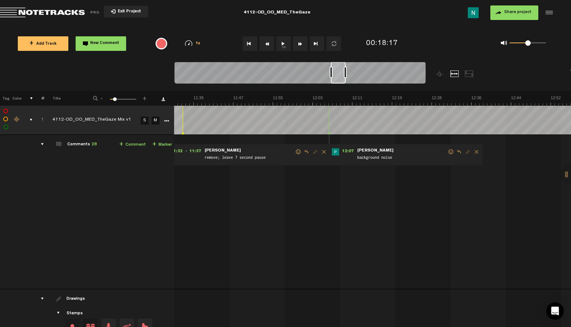
scroll to position [0, 3386]
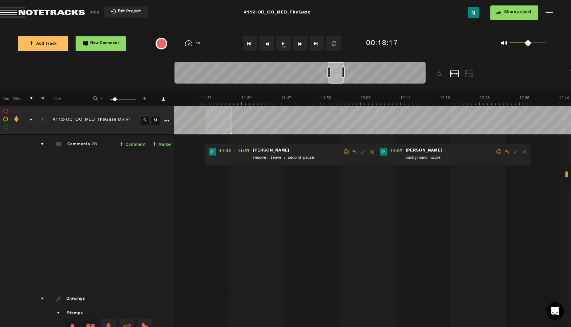
drag, startPoint x: 378, startPoint y: 81, endPoint x: 339, endPoint y: 89, distance: 39.8
click at [339, 89] on div at bounding box center [332, 76] width 314 height 29
click at [496, 150] on span at bounding box center [499, 151] width 7 height 5
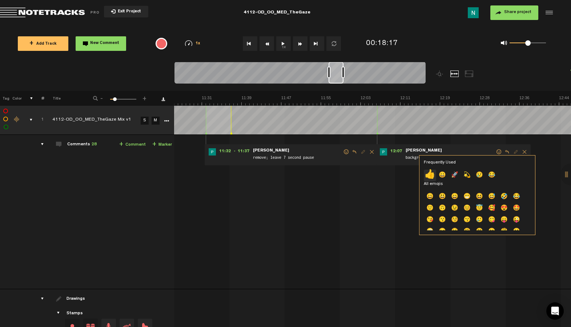
click at [426, 175] on p "👍" at bounding box center [430, 176] width 12 height 12
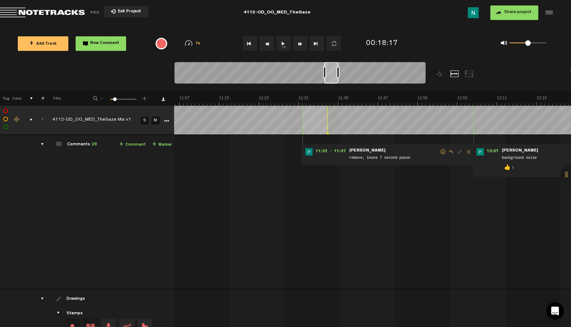
click at [335, 83] on div at bounding box center [331, 73] width 14 height 22
drag, startPoint x: 446, startPoint y: 151, endPoint x: 422, endPoint y: 167, distance: 29.5
click at [448, 151] on span at bounding box center [451, 151] width 7 height 5
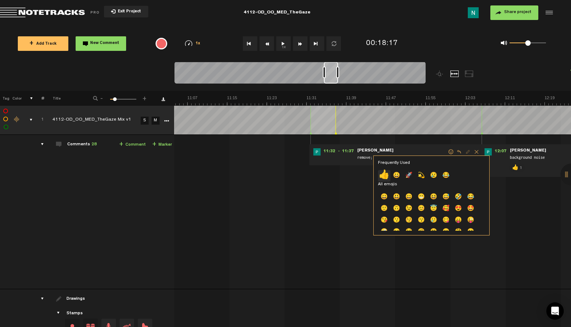
click at [385, 177] on p "👍" at bounding box center [384, 176] width 12 height 12
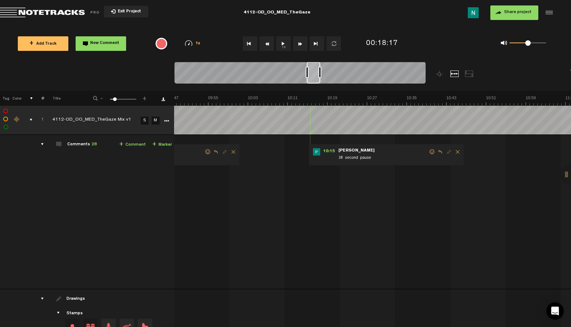
drag, startPoint x: 333, startPoint y: 80, endPoint x: 315, endPoint y: 85, distance: 18.6
click at [315, 85] on div at bounding box center [300, 74] width 251 height 24
click at [445, 153] on span at bounding box center [448, 151] width 7 height 5
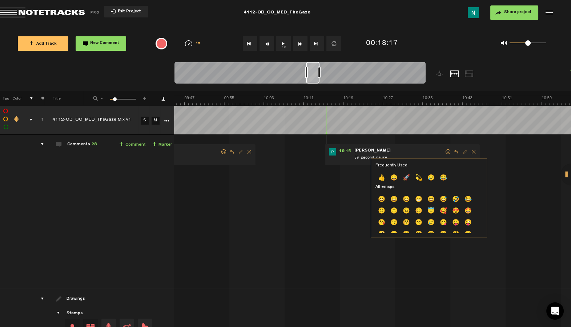
click at [378, 179] on p "👍" at bounding box center [382, 179] width 12 height 12
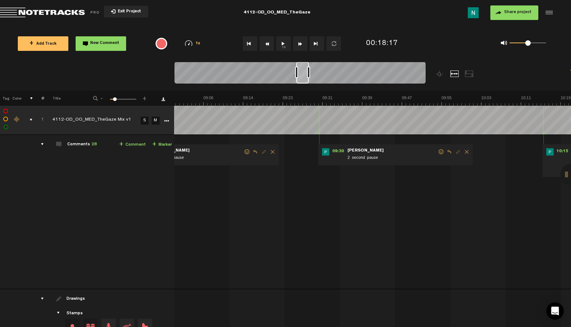
scroll to position [0, 2670]
drag, startPoint x: 314, startPoint y: 80, endPoint x: 304, endPoint y: 84, distance: 10.5
click at [304, 85] on div at bounding box center [300, 74] width 251 height 24
click at [438, 151] on span at bounding box center [441, 151] width 7 height 5
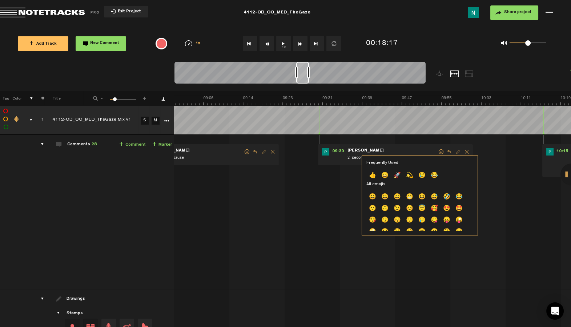
drag, startPoint x: 372, startPoint y: 172, endPoint x: 365, endPoint y: 152, distance: 20.7
click at [373, 172] on p "👍" at bounding box center [372, 176] width 12 height 12
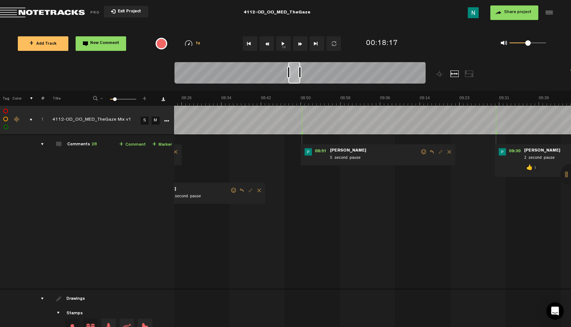
scroll to position [0, 2485]
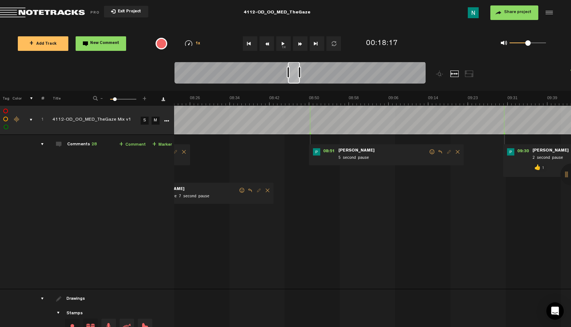
drag, startPoint x: 302, startPoint y: 79, endPoint x: 294, endPoint y: 81, distance: 8.6
click at [294, 81] on div at bounding box center [294, 73] width 12 height 22
click at [429, 153] on span at bounding box center [432, 151] width 7 height 5
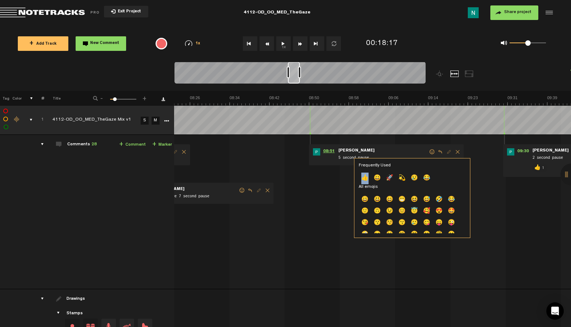
drag, startPoint x: 365, startPoint y: 177, endPoint x: 323, endPoint y: 149, distance: 50.4
click at [365, 177] on p "👍" at bounding box center [365, 179] width 12 height 12
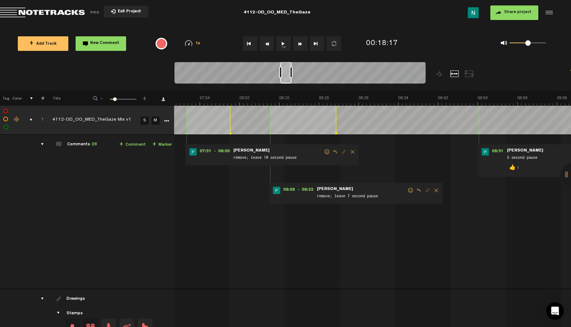
scroll to position [0, 2316]
drag, startPoint x: 293, startPoint y: 81, endPoint x: 285, endPoint y: 83, distance: 8.2
click at [286, 83] on div at bounding box center [285, 73] width 11 height 22
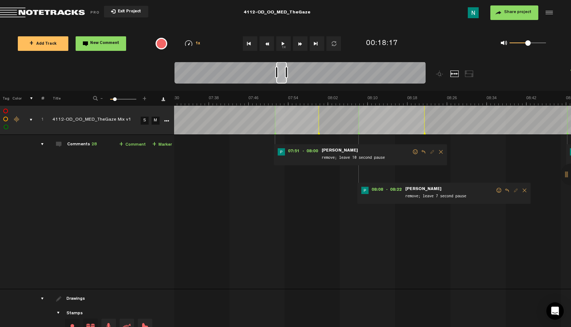
scroll to position [0, 2244]
click at [285, 85] on div at bounding box center [300, 74] width 251 height 24
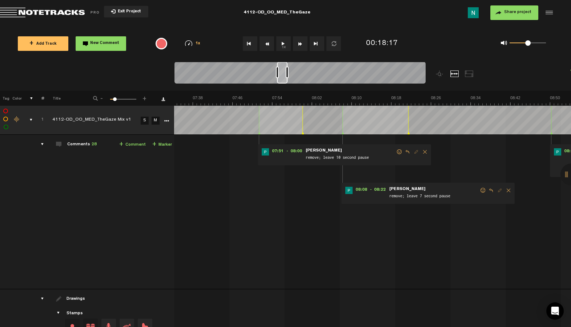
drag, startPoint x: 478, startPoint y: 190, endPoint x: 463, endPoint y: 195, distance: 16.2
click at [480, 190] on span at bounding box center [483, 190] width 7 height 5
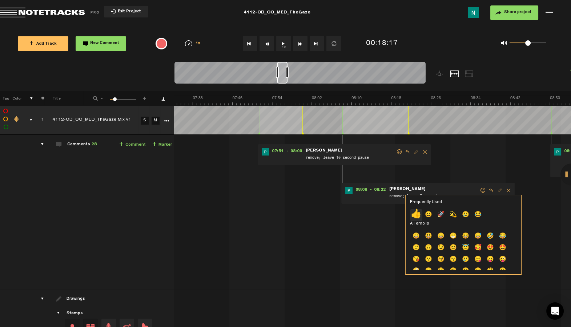
click at [414, 214] on p "👍" at bounding box center [416, 215] width 12 height 12
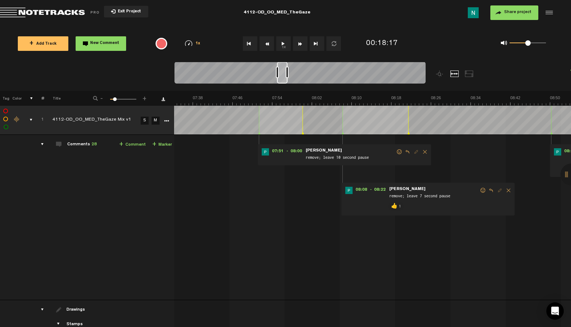
click at [396, 152] on span at bounding box center [399, 151] width 7 height 5
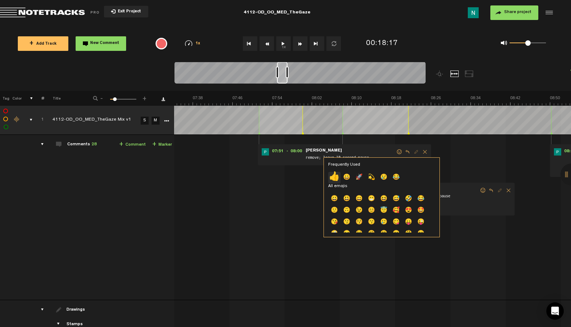
click at [334, 173] on p "👍" at bounding box center [334, 178] width 12 height 12
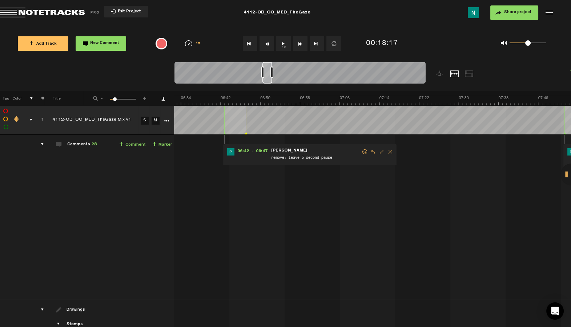
scroll to position [0, 1906]
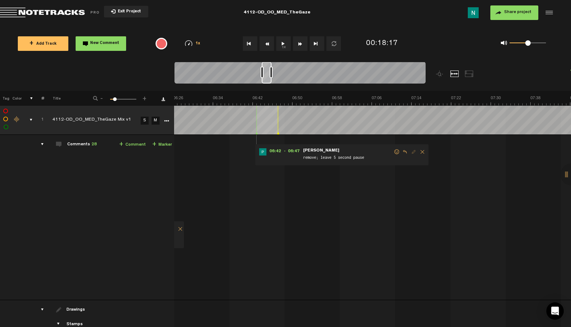
drag, startPoint x: 284, startPoint y: 80, endPoint x: 268, endPoint y: 82, distance: 15.4
click at [268, 82] on div at bounding box center [267, 73] width 10 height 22
click at [393, 151] on span at bounding box center [396, 151] width 7 height 5
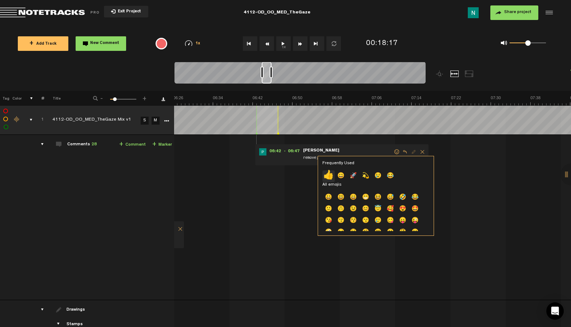
click at [332, 175] on p "👍" at bounding box center [328, 177] width 12 height 12
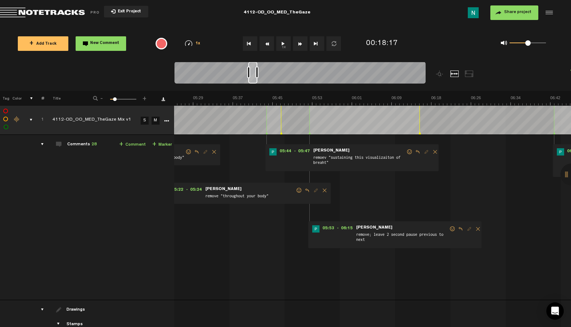
scroll to position [0, 1600]
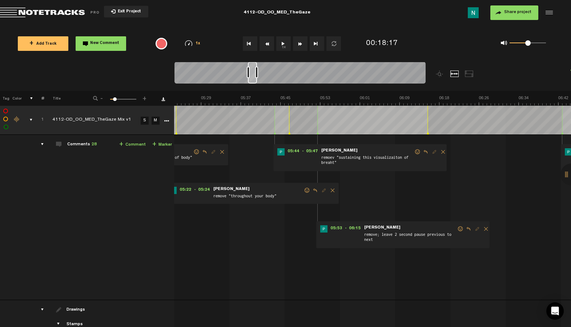
drag, startPoint x: 267, startPoint y: 82, endPoint x: 253, endPoint y: 84, distance: 13.6
click at [253, 84] on div at bounding box center [300, 74] width 251 height 24
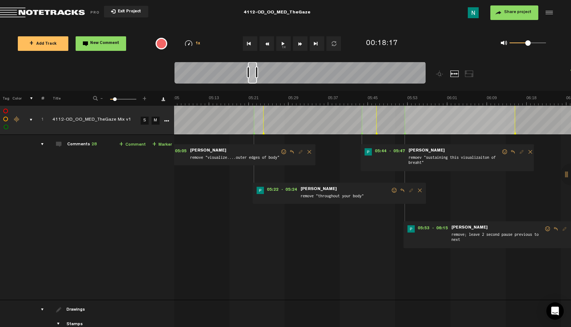
scroll to position [0, 1513]
click at [544, 228] on span at bounding box center [547, 228] width 7 height 5
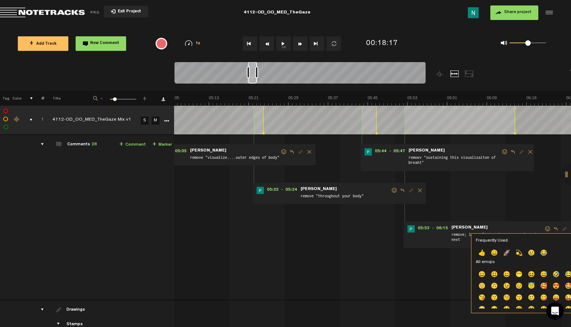
drag, startPoint x: 479, startPoint y: 252, endPoint x: 481, endPoint y: 234, distance: 18.6
click at [479, 252] on p "👍" at bounding box center [482, 254] width 12 height 12
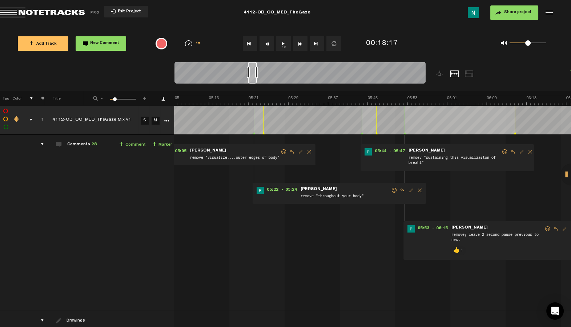
click at [500, 148] on div "05:44 - 05:47 • Patrick Foley: "remoev "sustaining this visualizaiton of breaht…" at bounding box center [447, 157] width 173 height 27
click at [502, 151] on span at bounding box center [504, 151] width 7 height 5
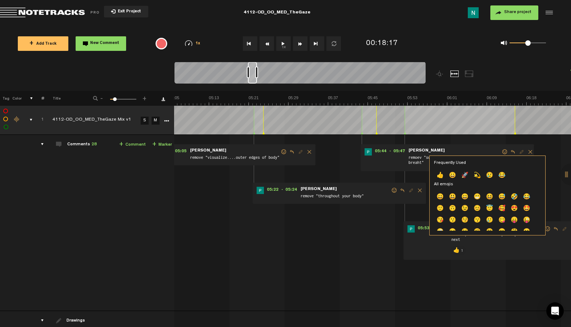
click at [441, 172] on p "👍" at bounding box center [440, 176] width 12 height 12
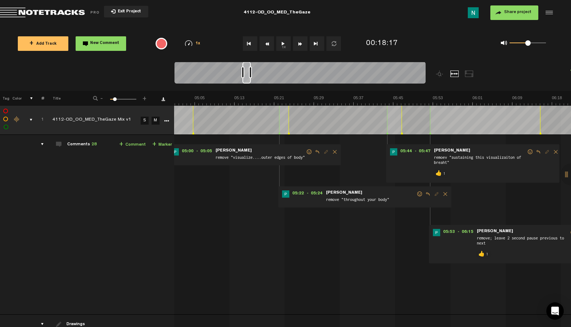
scroll to position [0, 1440]
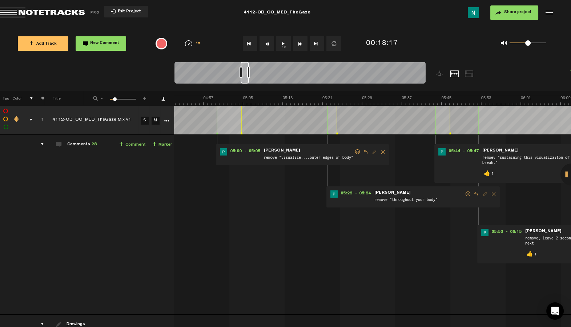
drag, startPoint x: 252, startPoint y: 83, endPoint x: 244, endPoint y: 85, distance: 7.5
click at [244, 85] on div at bounding box center [300, 74] width 251 height 24
click at [465, 193] on span at bounding box center [468, 194] width 7 height 5
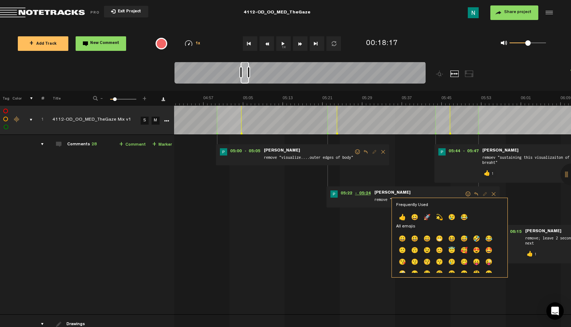
drag, startPoint x: 405, startPoint y: 216, endPoint x: 366, endPoint y: 190, distance: 47.0
click at [405, 216] on p "👍" at bounding box center [402, 218] width 12 height 12
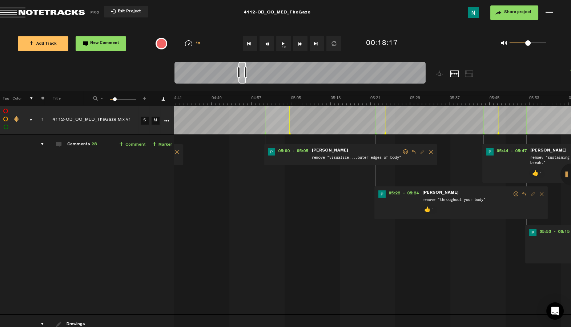
scroll to position [0, 1383]
click at [241, 83] on div at bounding box center [242, 73] width 8 height 22
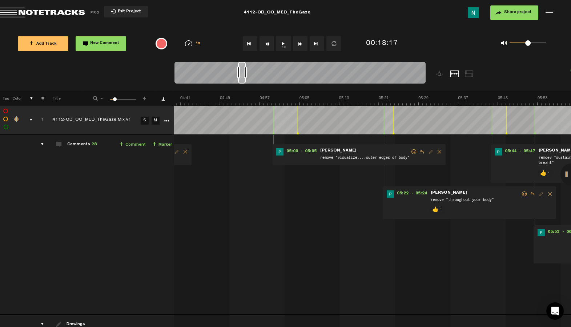
click at [410, 151] on span at bounding box center [413, 151] width 7 height 5
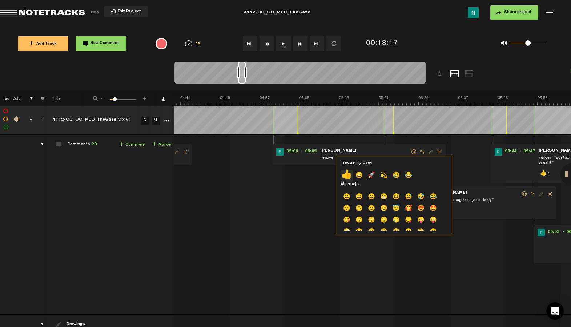
click at [345, 177] on p "👍" at bounding box center [347, 176] width 12 height 12
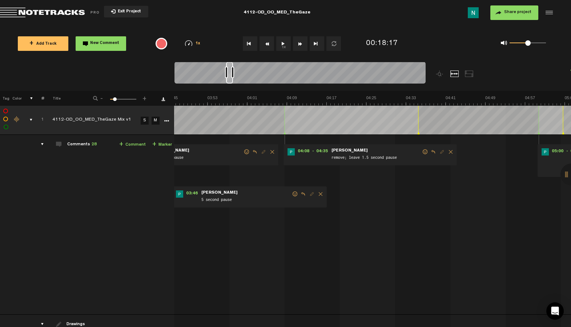
scroll to position [0, 1110]
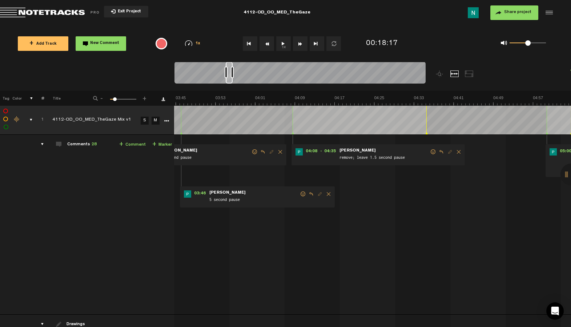
drag, startPoint x: 238, startPoint y: 83, endPoint x: 228, endPoint y: 85, distance: 10.6
click at [228, 85] on div at bounding box center [300, 74] width 251 height 24
click at [430, 151] on span at bounding box center [433, 151] width 7 height 5
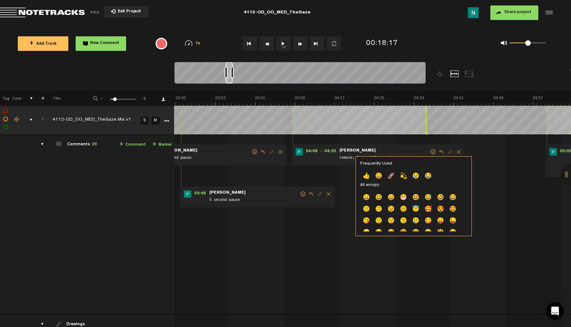
drag, startPoint x: 365, startPoint y: 174, endPoint x: 286, endPoint y: 159, distance: 81.0
click at [365, 174] on p "👍" at bounding box center [366, 177] width 12 height 12
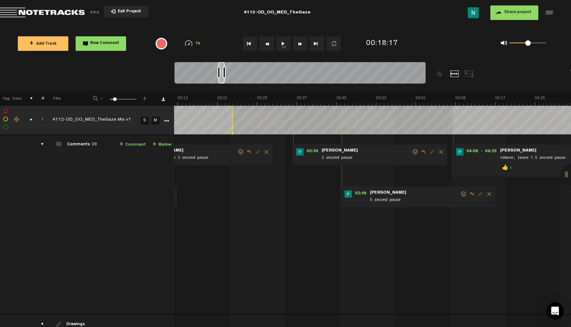
drag, startPoint x: 229, startPoint y: 82, endPoint x: 222, endPoint y: 85, distance: 8.1
click at [222, 85] on div at bounding box center [300, 74] width 251 height 24
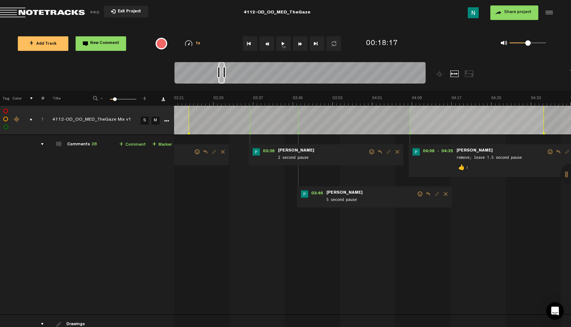
scroll to position [0, 818]
click at [225, 81] on div at bounding box center [222, 73] width 5 height 22
click at [412, 193] on span at bounding box center [415, 194] width 7 height 5
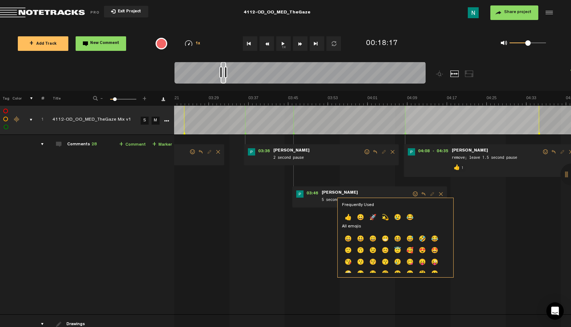
click at [346, 214] on p "👍" at bounding box center [348, 218] width 12 height 12
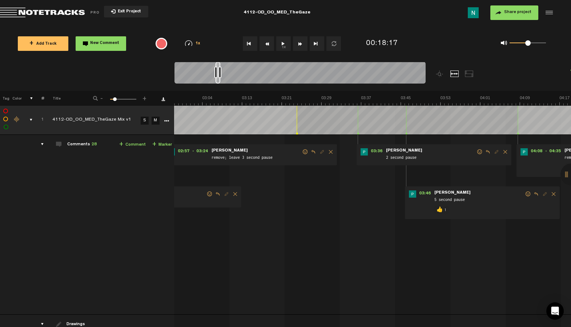
scroll to position [0, 885]
click at [219, 81] on div at bounding box center [218, 73] width 5 height 22
click at [479, 151] on span at bounding box center [479, 151] width 7 height 5
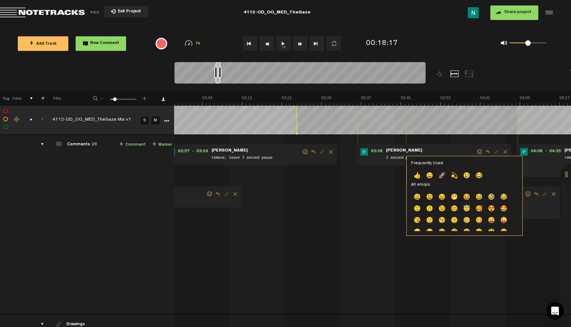
click at [413, 175] on p "👍" at bounding box center [417, 177] width 12 height 12
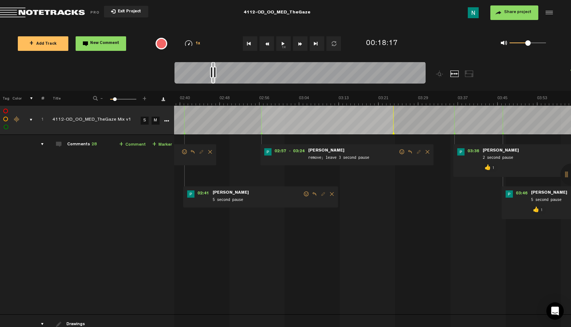
click at [213, 83] on div at bounding box center [300, 74] width 251 height 24
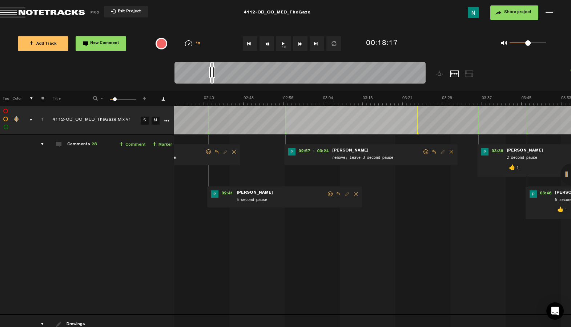
click at [422, 152] on span at bounding box center [425, 151] width 7 height 5
click at [425, 149] on span at bounding box center [425, 151] width 7 height 5
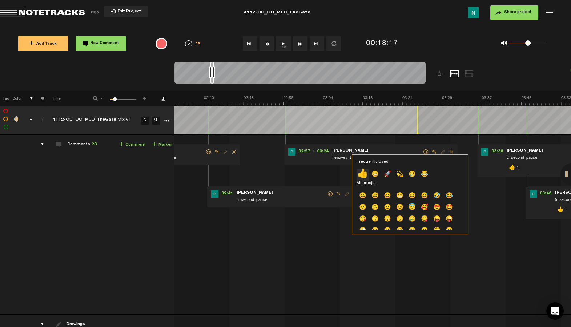
click at [363, 176] on p "👍" at bounding box center [363, 175] width 12 height 12
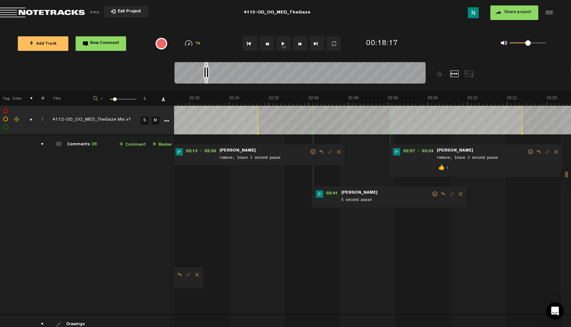
scroll to position [0, 611]
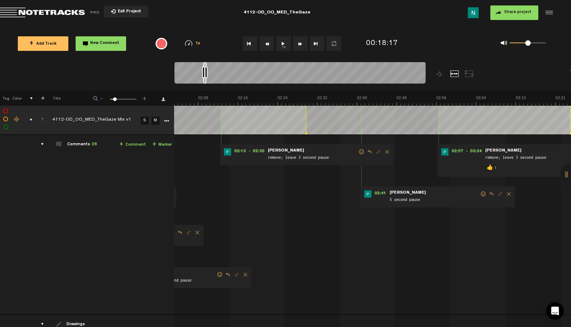
click at [206, 83] on div at bounding box center [300, 74] width 251 height 24
drag, startPoint x: 480, startPoint y: 194, endPoint x: 456, endPoint y: 204, distance: 26.1
click at [480, 194] on span at bounding box center [483, 194] width 7 height 5
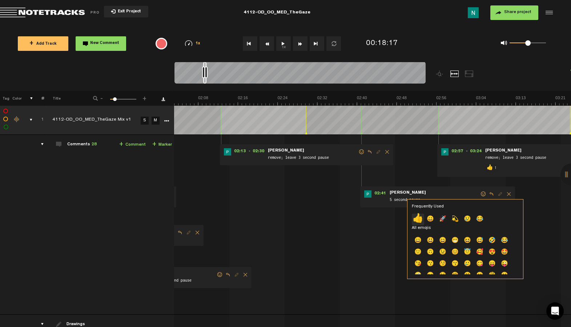
click at [416, 220] on p "👍" at bounding box center [418, 220] width 12 height 12
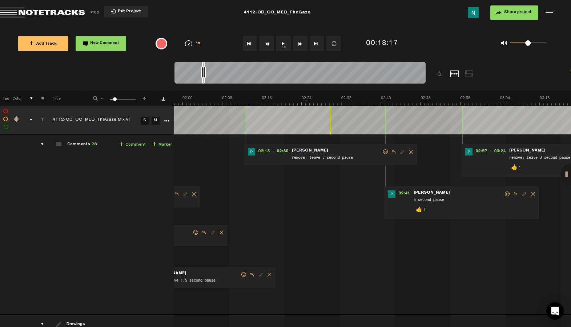
drag, startPoint x: 204, startPoint y: 82, endPoint x: 200, endPoint y: 86, distance: 4.9
click at [202, 83] on div at bounding box center [203, 73] width 3 height 22
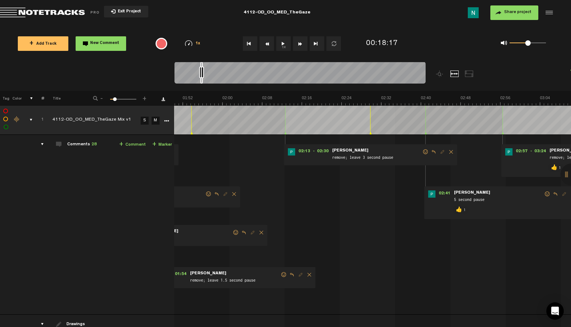
scroll to position [0, 547]
click at [426, 153] on span at bounding box center [425, 151] width 7 height 5
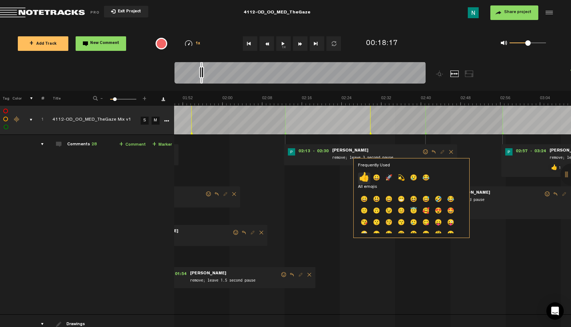
click at [365, 175] on p "👍" at bounding box center [364, 179] width 12 height 12
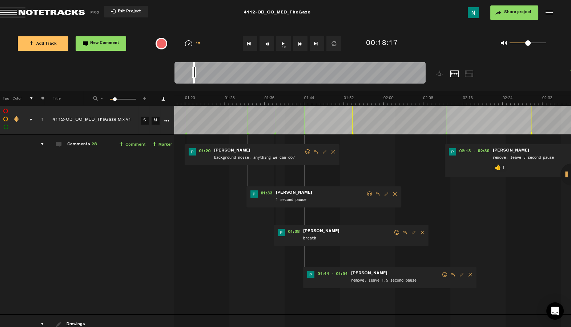
scroll to position [0, 378]
drag, startPoint x: 202, startPoint y: 82, endPoint x: 195, endPoint y: 84, distance: 7.9
click at [195, 84] on div at bounding box center [300, 74] width 251 height 24
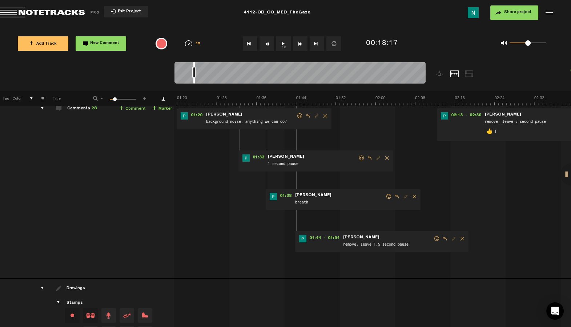
scroll to position [0, 410]
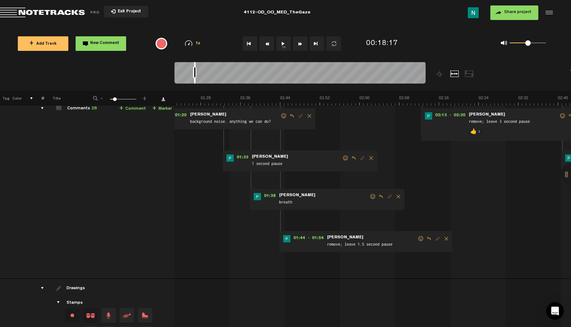
click at [195, 82] on div at bounding box center [194, 73] width 1 height 22
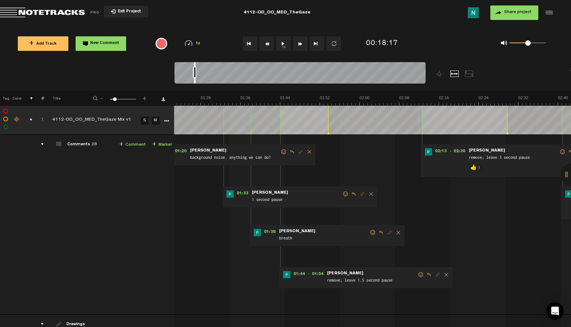
scroll to position [0, 5]
click at [417, 274] on span at bounding box center [420, 274] width 7 height 5
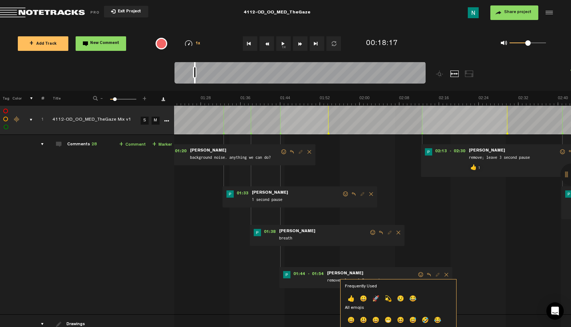
click at [352, 297] on p "👍" at bounding box center [351, 300] width 12 height 12
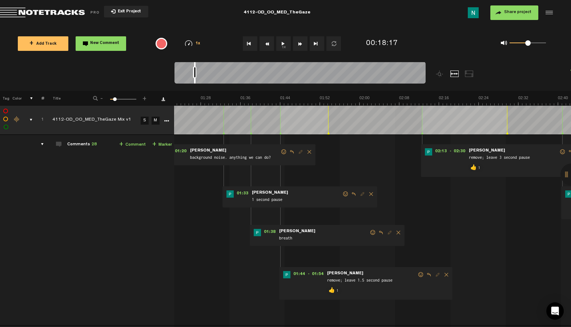
drag, startPoint x: 367, startPoint y: 232, endPoint x: 362, endPoint y: 233, distance: 5.7
click at [369, 232] on span at bounding box center [372, 232] width 7 height 5
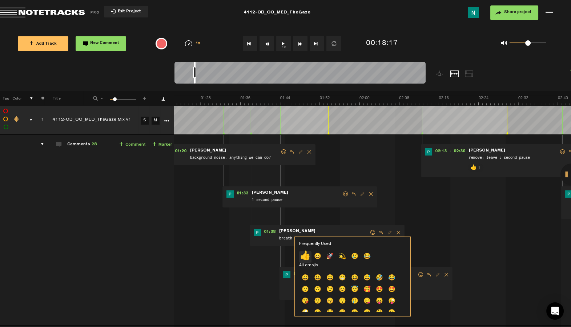
click at [306, 252] on p "👍" at bounding box center [305, 257] width 12 height 12
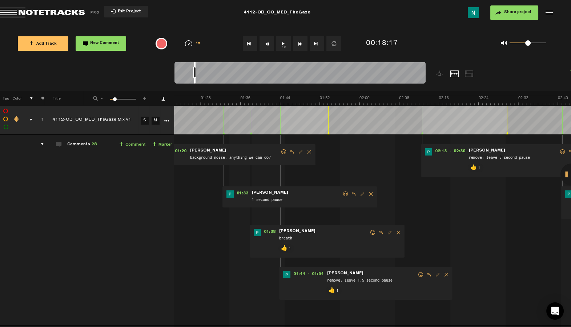
drag, startPoint x: 341, startPoint y: 194, endPoint x: 312, endPoint y: 210, distance: 33.3
click at [342, 194] on span at bounding box center [345, 194] width 7 height 5
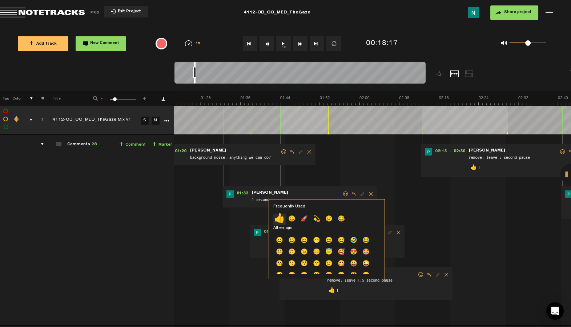
click at [282, 220] on p "👍" at bounding box center [279, 220] width 12 height 12
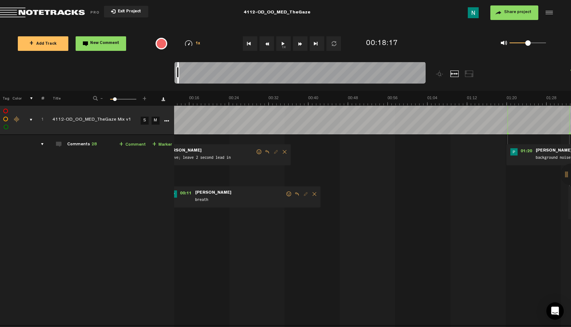
scroll to position [0, 0]
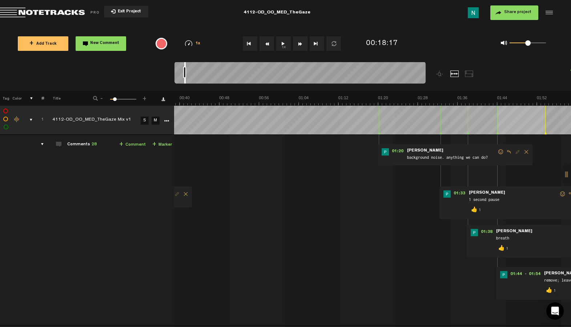
drag, startPoint x: 194, startPoint y: 82, endPoint x: 181, endPoint y: 153, distance: 72.8
click at [184, 84] on div at bounding box center [300, 74] width 251 height 24
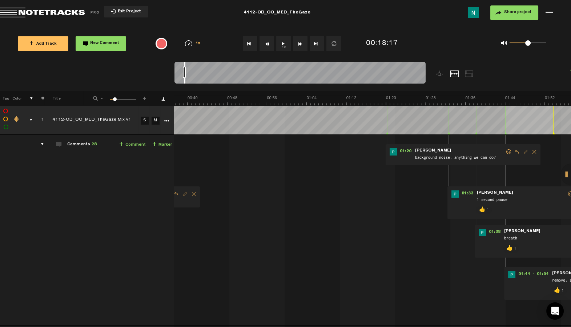
click at [505, 152] on span at bounding box center [508, 151] width 7 height 5
drag, startPoint x: 504, startPoint y: 151, endPoint x: 370, endPoint y: 179, distance: 136.8
click at [505, 151] on span at bounding box center [508, 151] width 7 height 5
drag, startPoint x: 502, startPoint y: 151, endPoint x: 480, endPoint y: 160, distance: 24.2
click at [505, 151] on span at bounding box center [508, 151] width 7 height 5
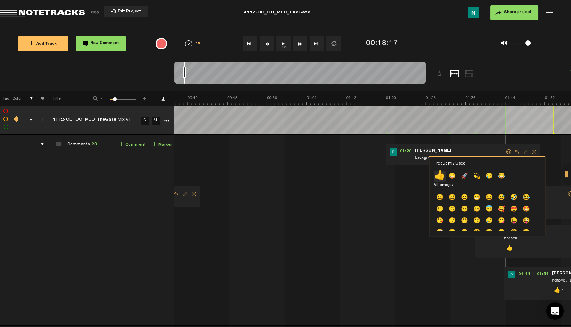
click at [440, 174] on p "👍" at bounding box center [440, 177] width 12 height 12
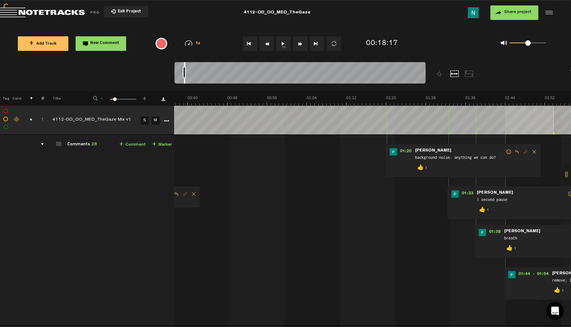
scroll to position [0, 0]
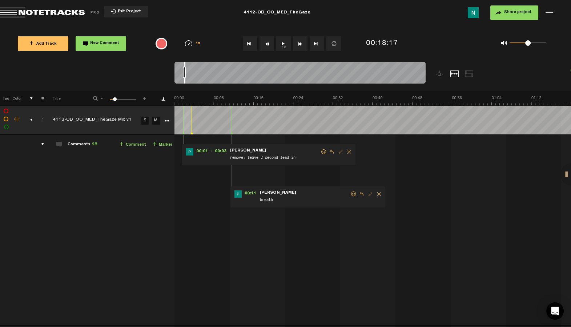
click at [353, 195] on span at bounding box center [353, 194] width 7 height 5
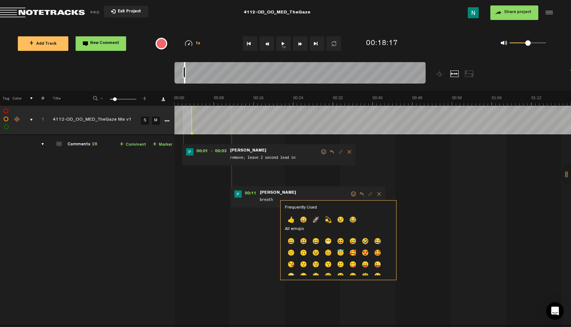
drag, startPoint x: 293, startPoint y: 221, endPoint x: 314, endPoint y: 189, distance: 37.5
click at [293, 220] on p "👍" at bounding box center [291, 221] width 12 height 12
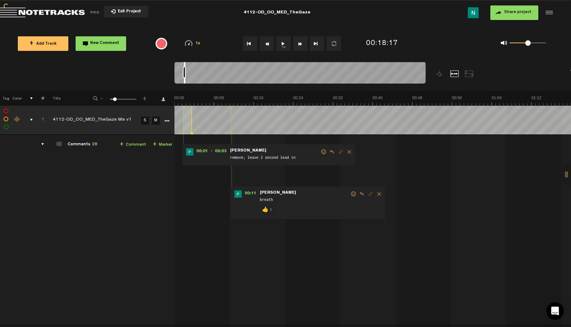
click at [325, 153] on span at bounding box center [323, 151] width 7 height 5
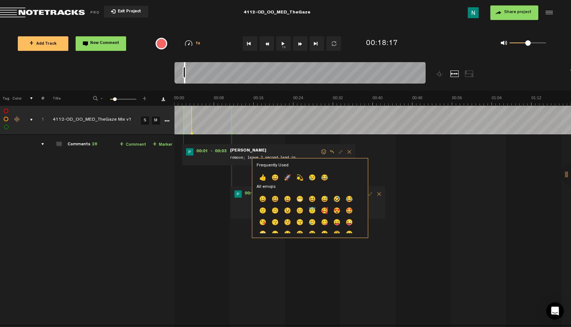
drag, startPoint x: 265, startPoint y: 177, endPoint x: 258, endPoint y: 177, distance: 6.5
click at [265, 177] on p "👍" at bounding box center [263, 179] width 12 height 12
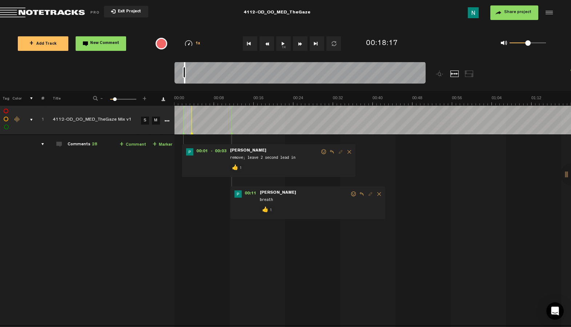
drag, startPoint x: 31, startPoint y: 120, endPoint x: 133, endPoint y: 73, distance: 112.6
click at [31, 120] on div "comments, stamps & drawings" at bounding box center [28, 119] width 11 height 7
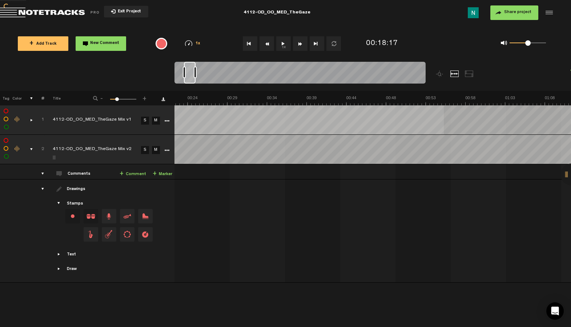
scroll to position [0, 304]
